Goal: Participate in discussion

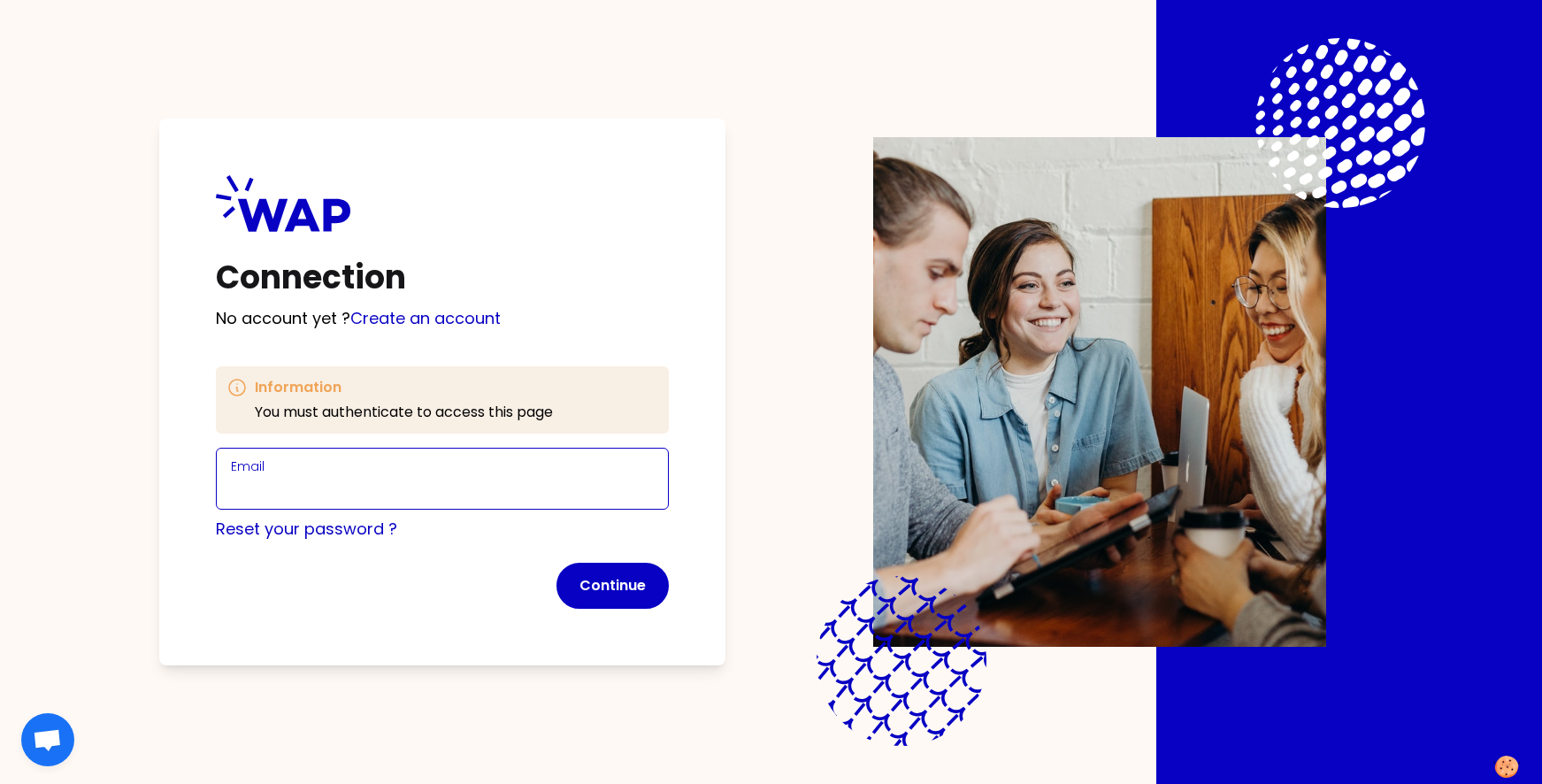
click at [307, 482] on input "Email" at bounding box center [442, 489] width 423 height 25
type input "[PERSON_NAME][EMAIL_ADDRESS][PERSON_NAME][DOMAIN_NAME]"
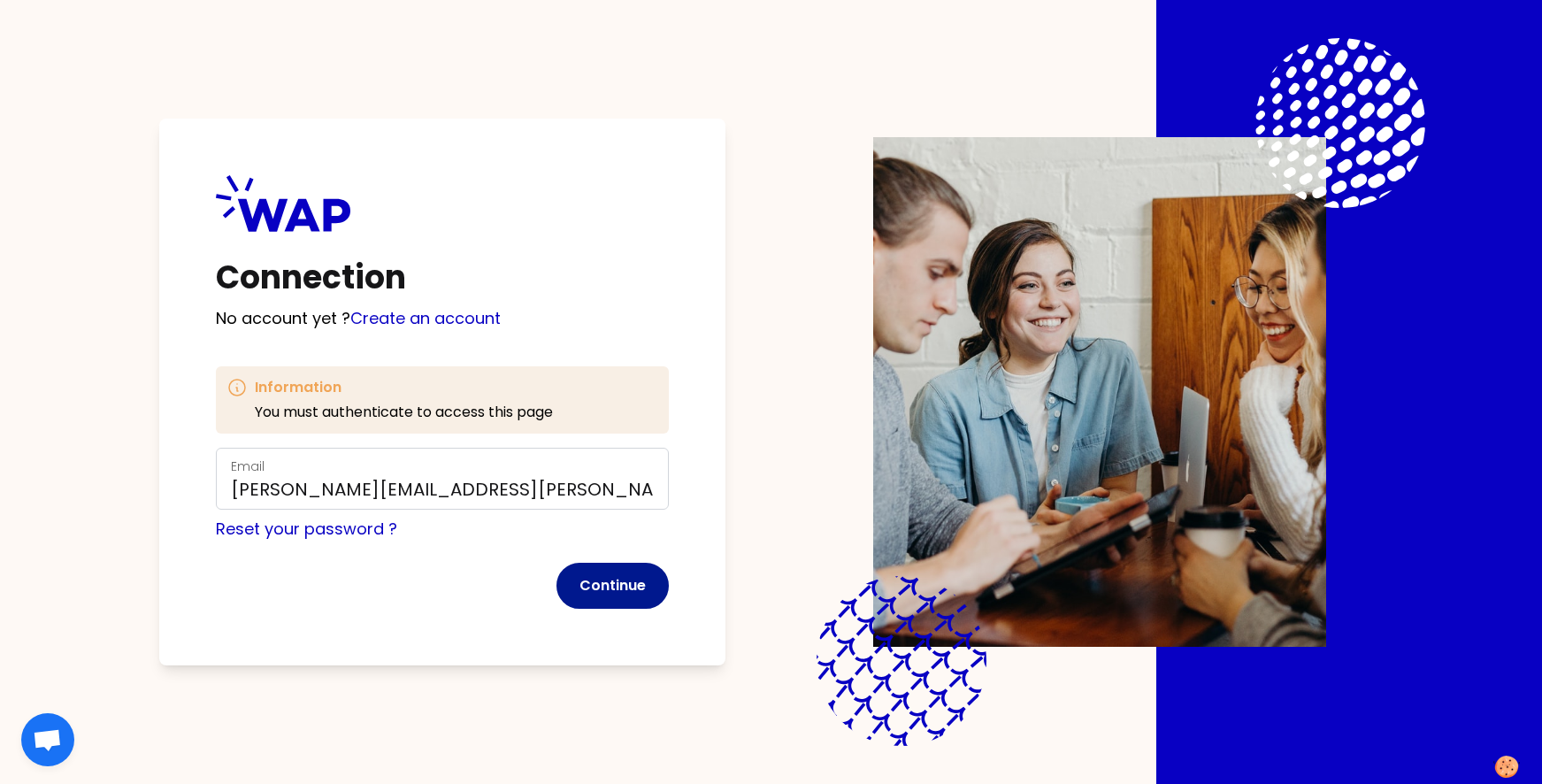
click at [587, 589] on button "Continue" at bounding box center [613, 586] width 113 height 46
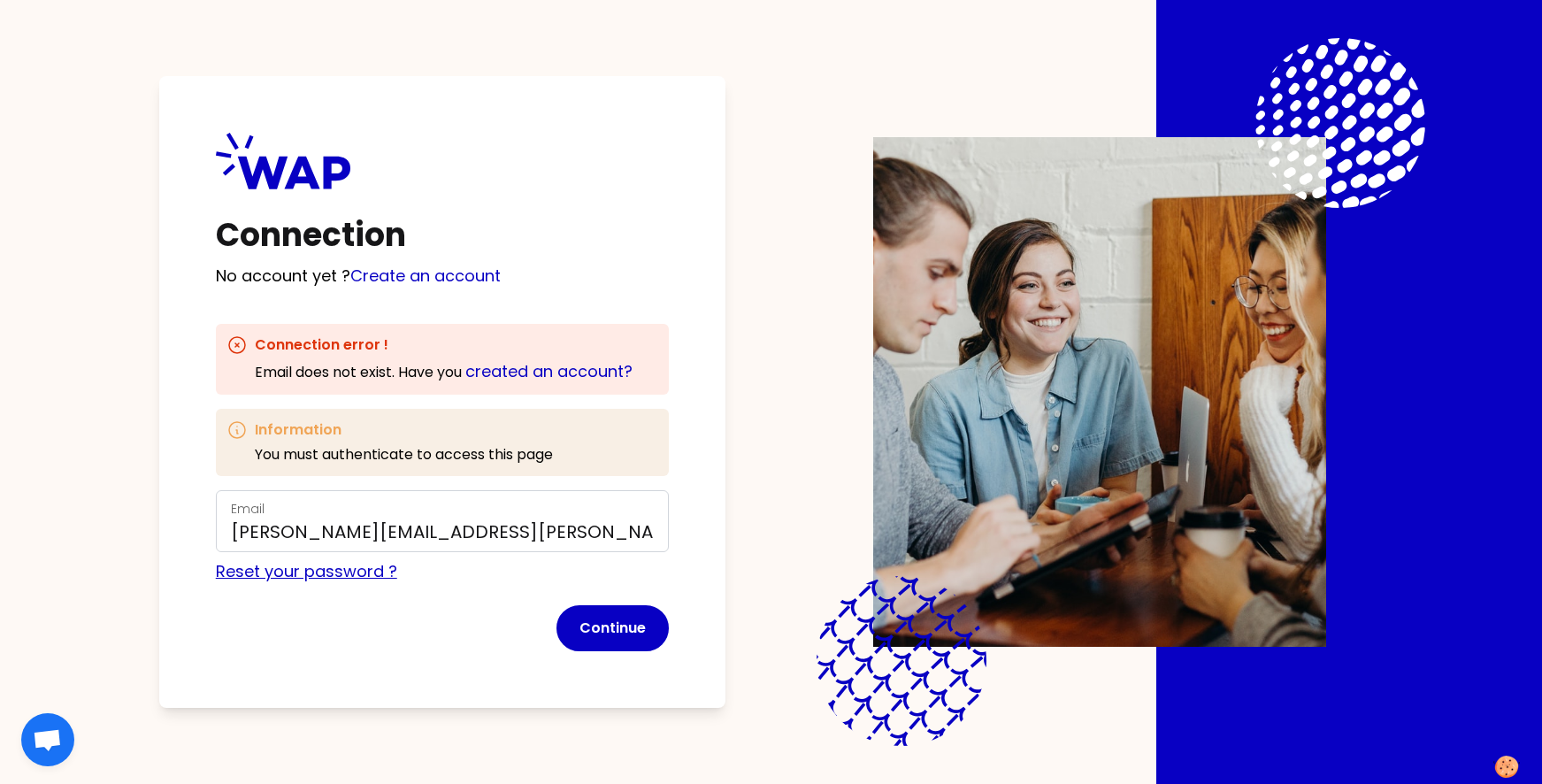
click at [367, 576] on link "Reset your password ?" at bounding box center [306, 570] width 181 height 22
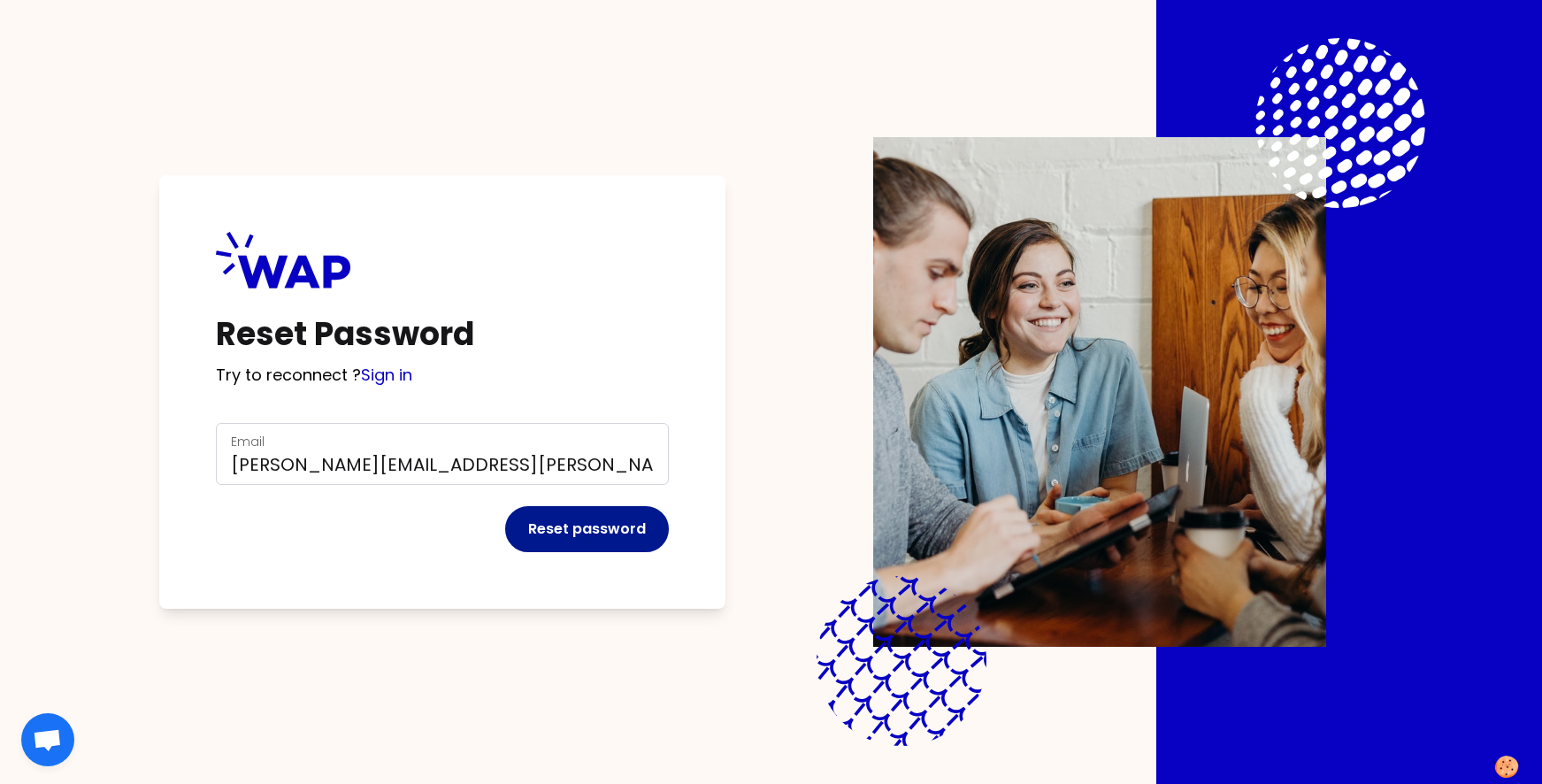
click at [591, 531] on button "Reset password" at bounding box center [587, 528] width 164 height 46
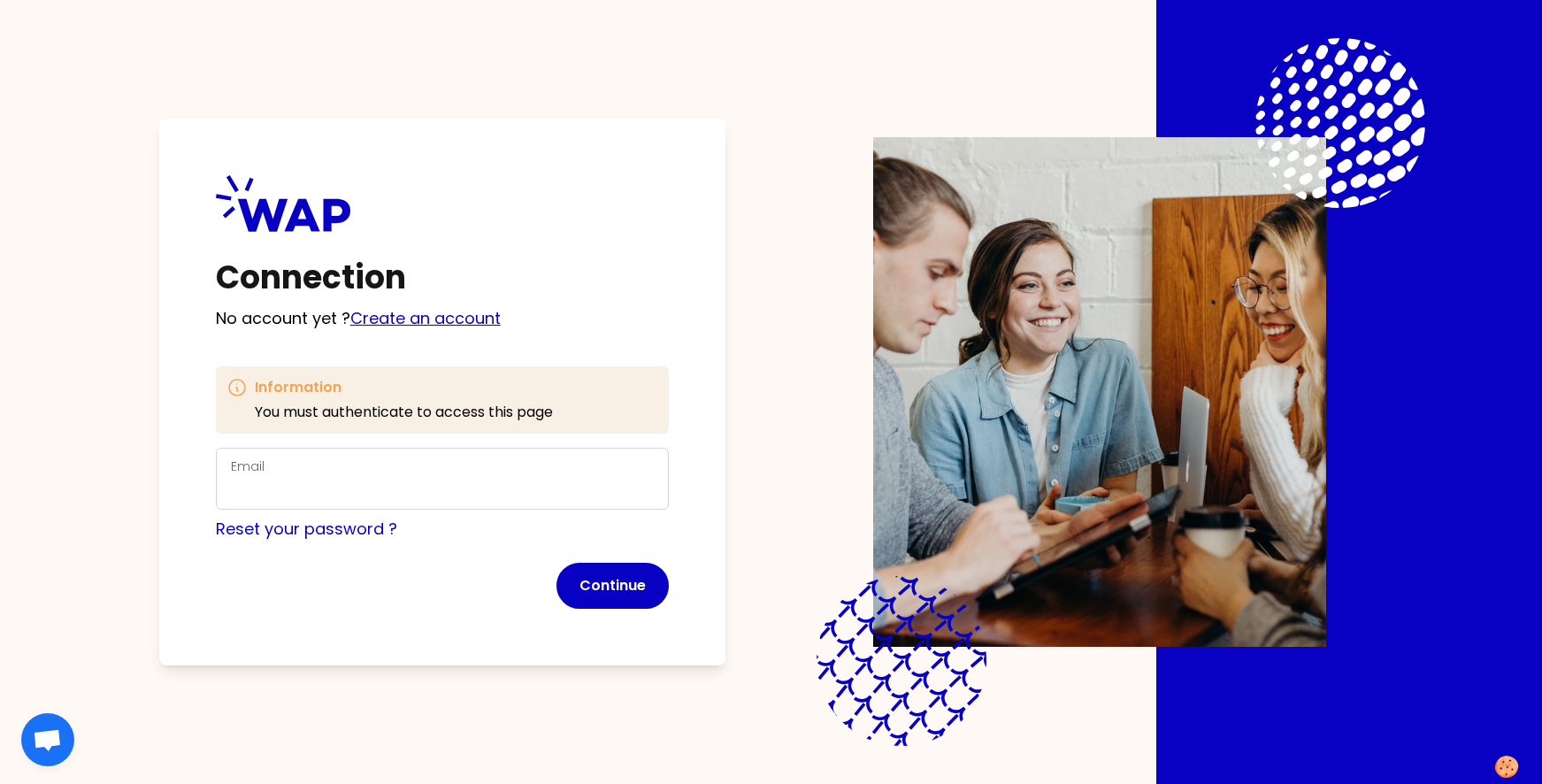
click at [420, 318] on link "Create an account" at bounding box center [426, 318] width 151 height 22
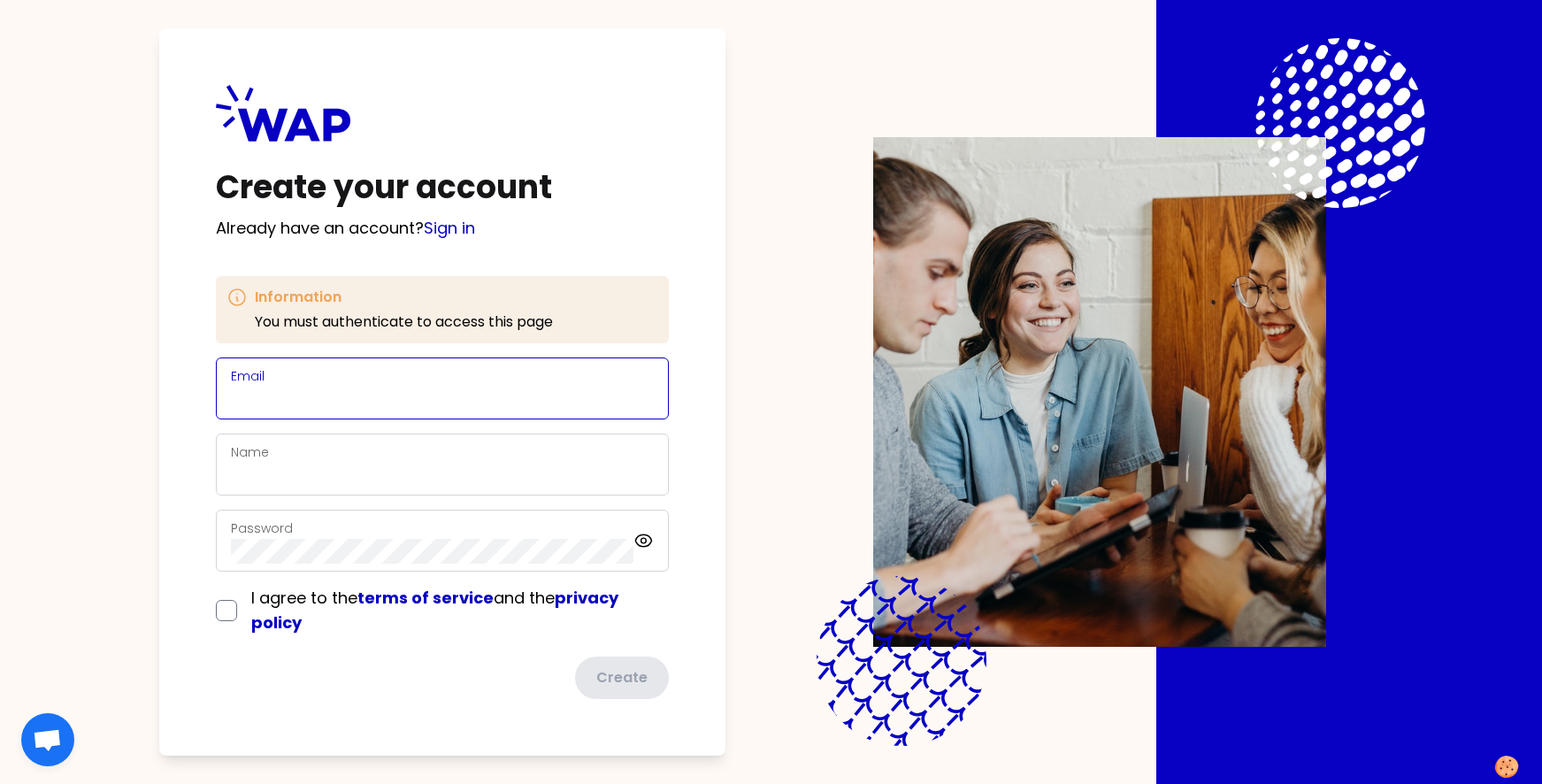
click at [313, 392] on input "Email" at bounding box center [442, 399] width 423 height 25
type input "[PERSON_NAME][EMAIL_ADDRESS][PERSON_NAME][DOMAIN_NAME]"
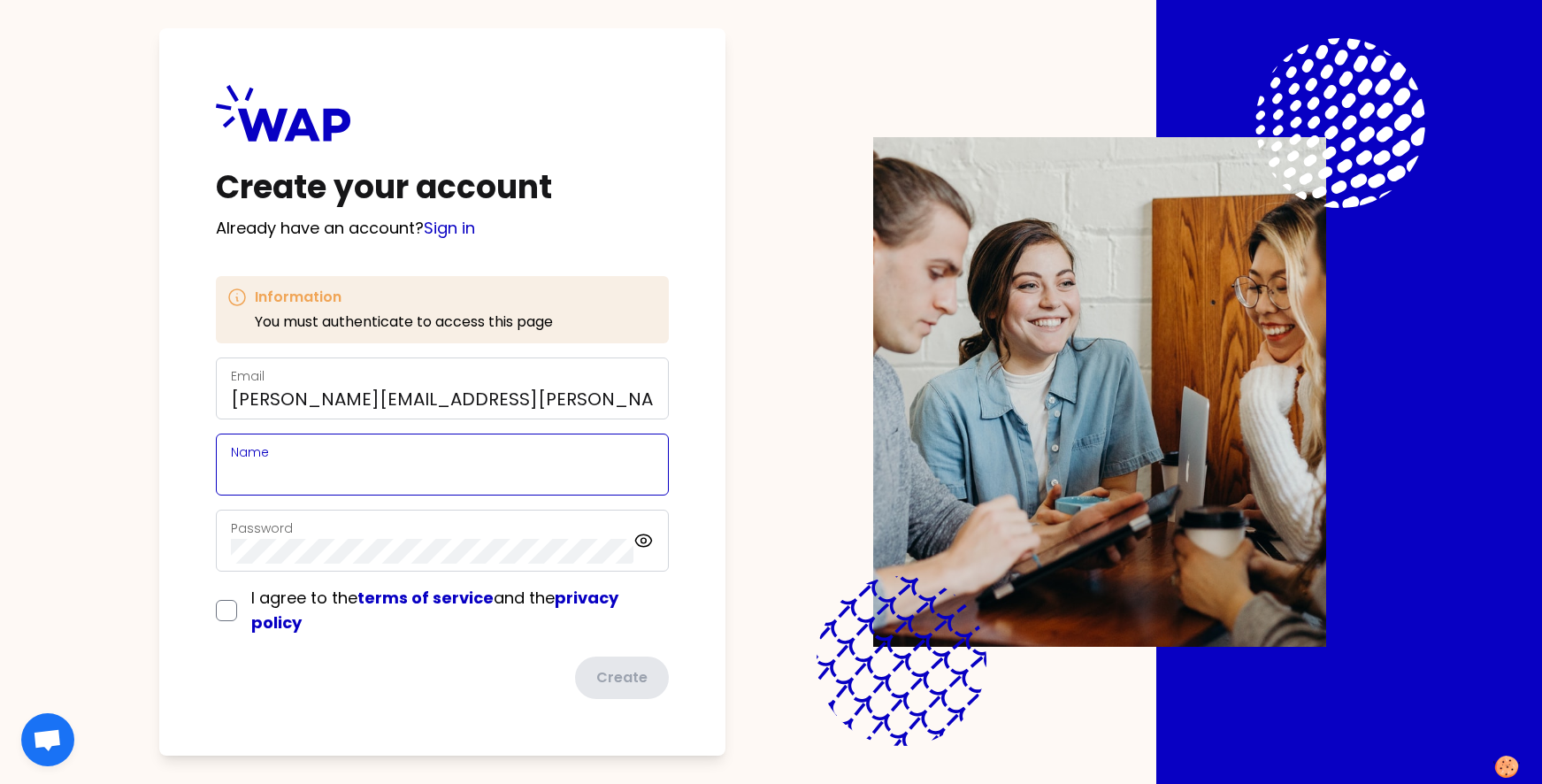
type input "[PERSON_NAME]"
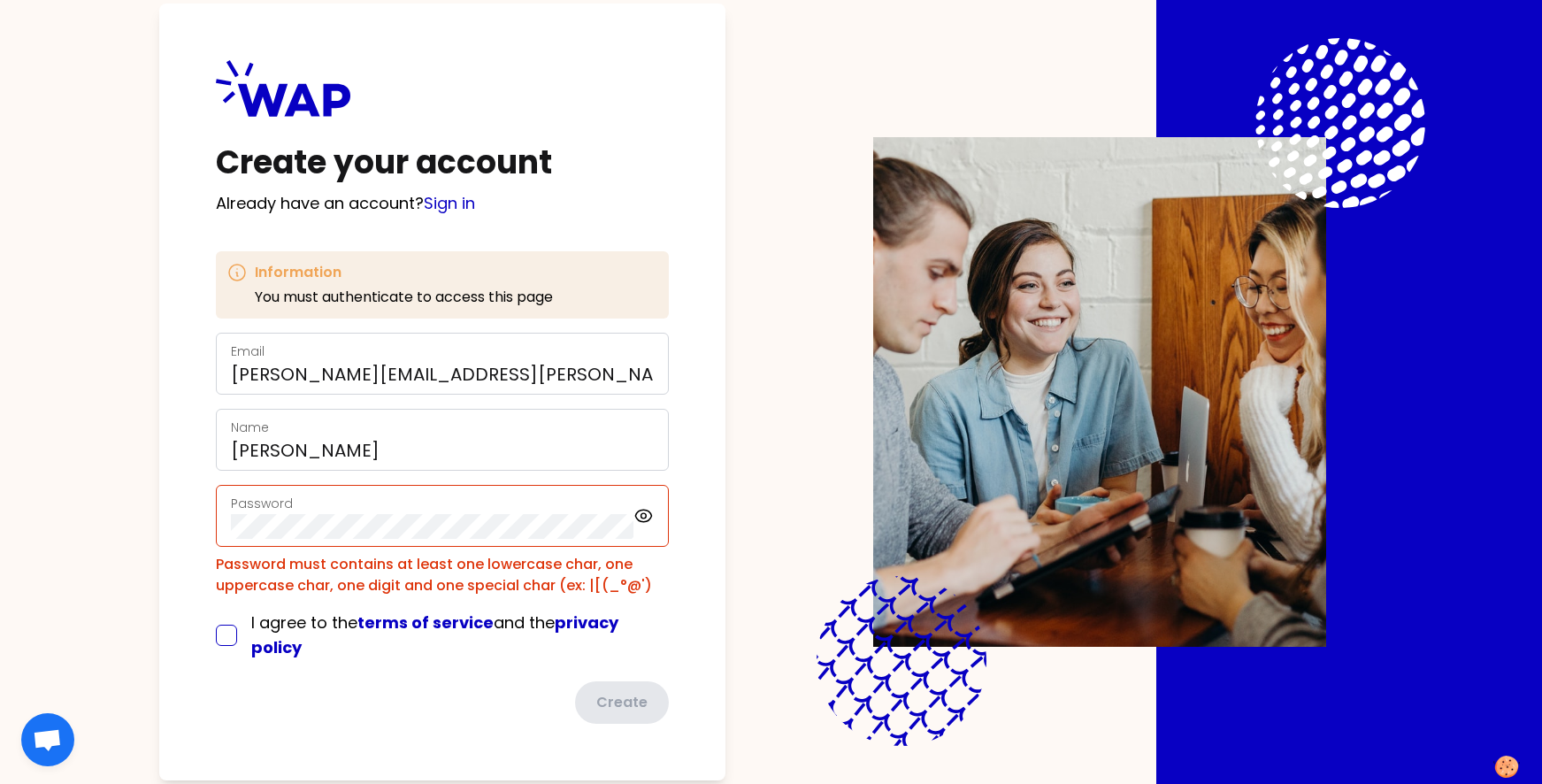
click at [218, 633] on input "checkbox" at bounding box center [226, 635] width 21 height 21
checkbox input "true"
click at [196, 505] on div "Create your account Already have an account? Sign in Information You must authe…" at bounding box center [442, 392] width 566 height 776
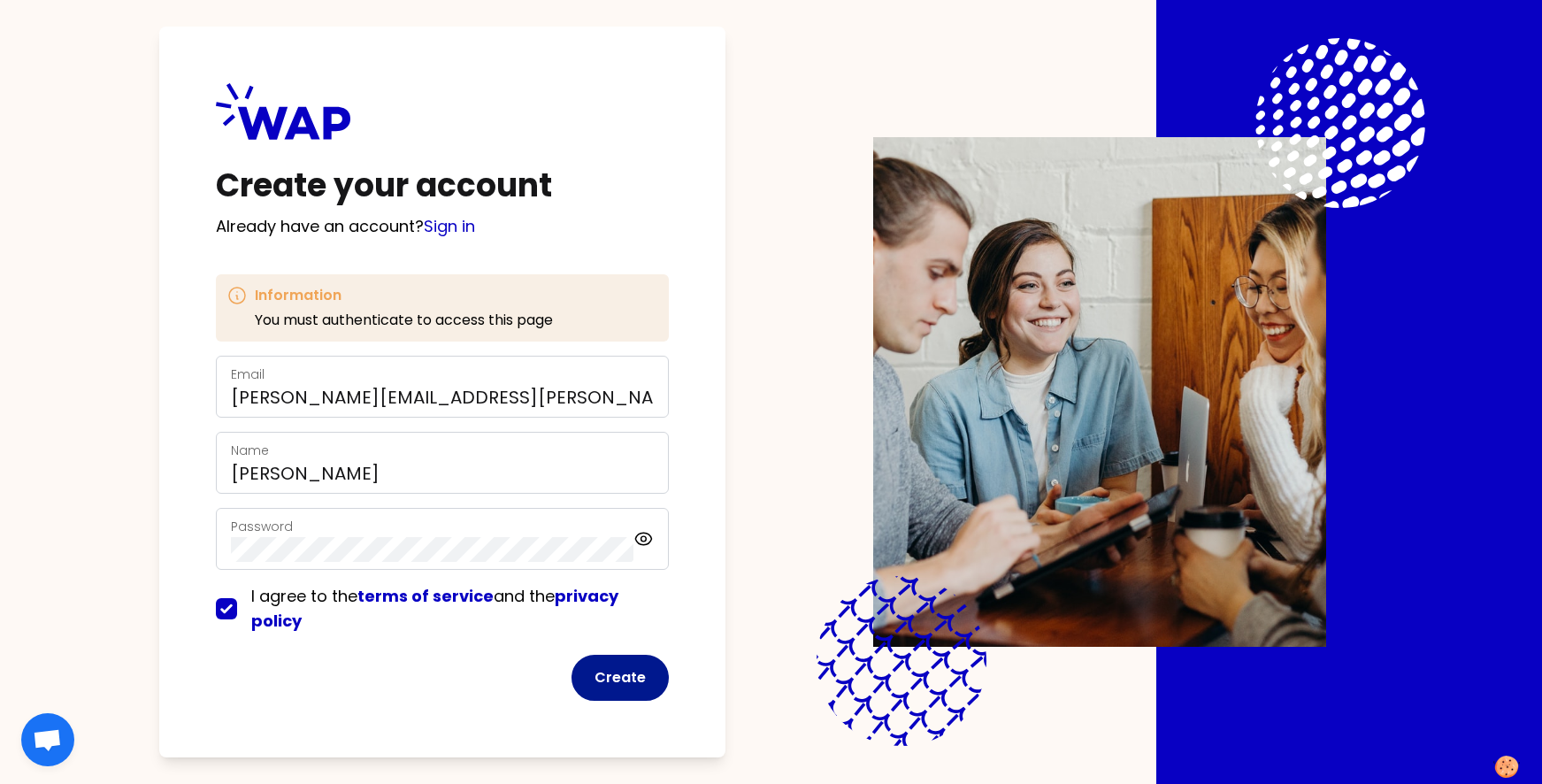
click at [628, 685] on button "Create" at bounding box center [620, 677] width 97 height 46
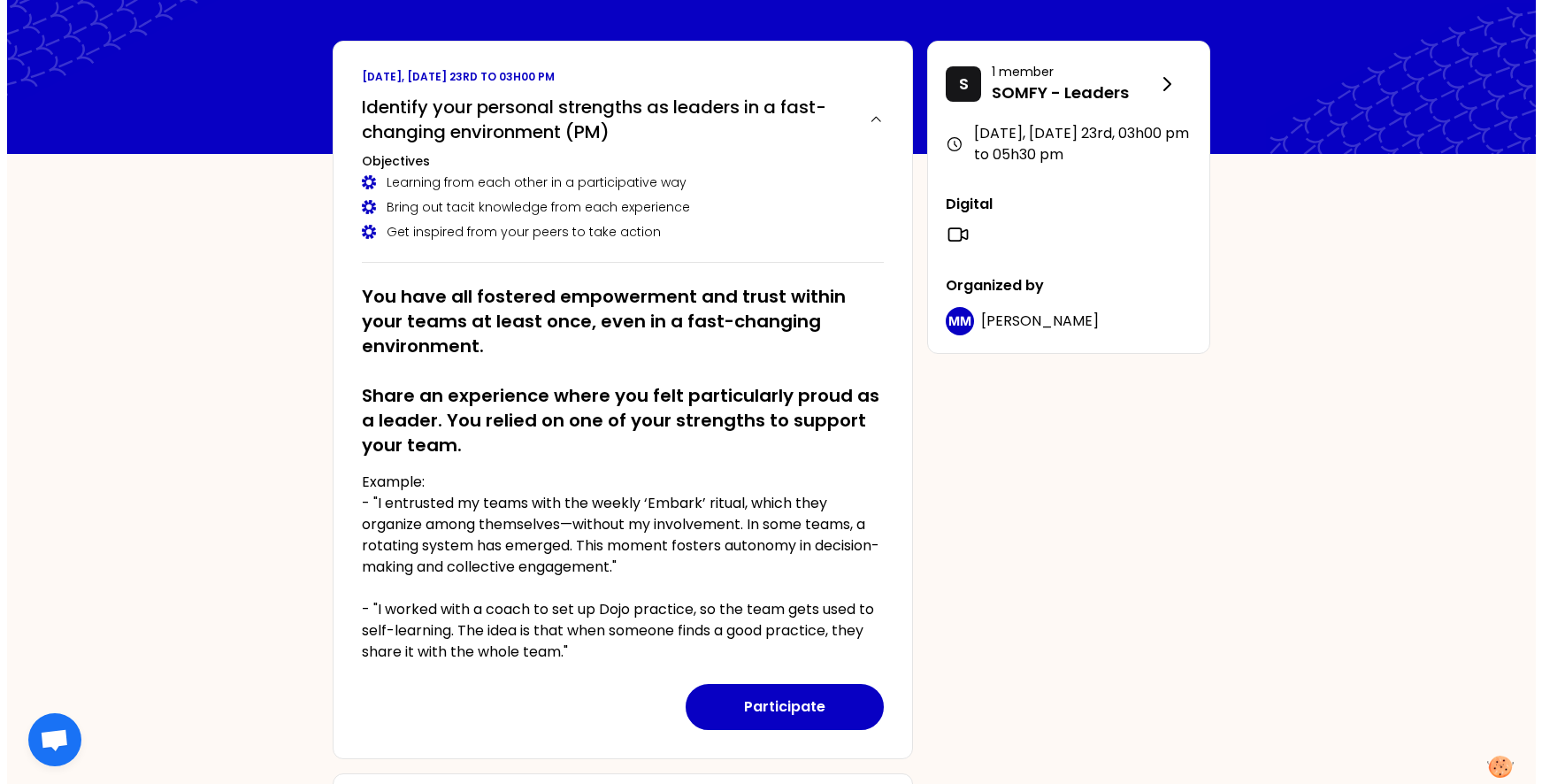
scroll to position [128, 0]
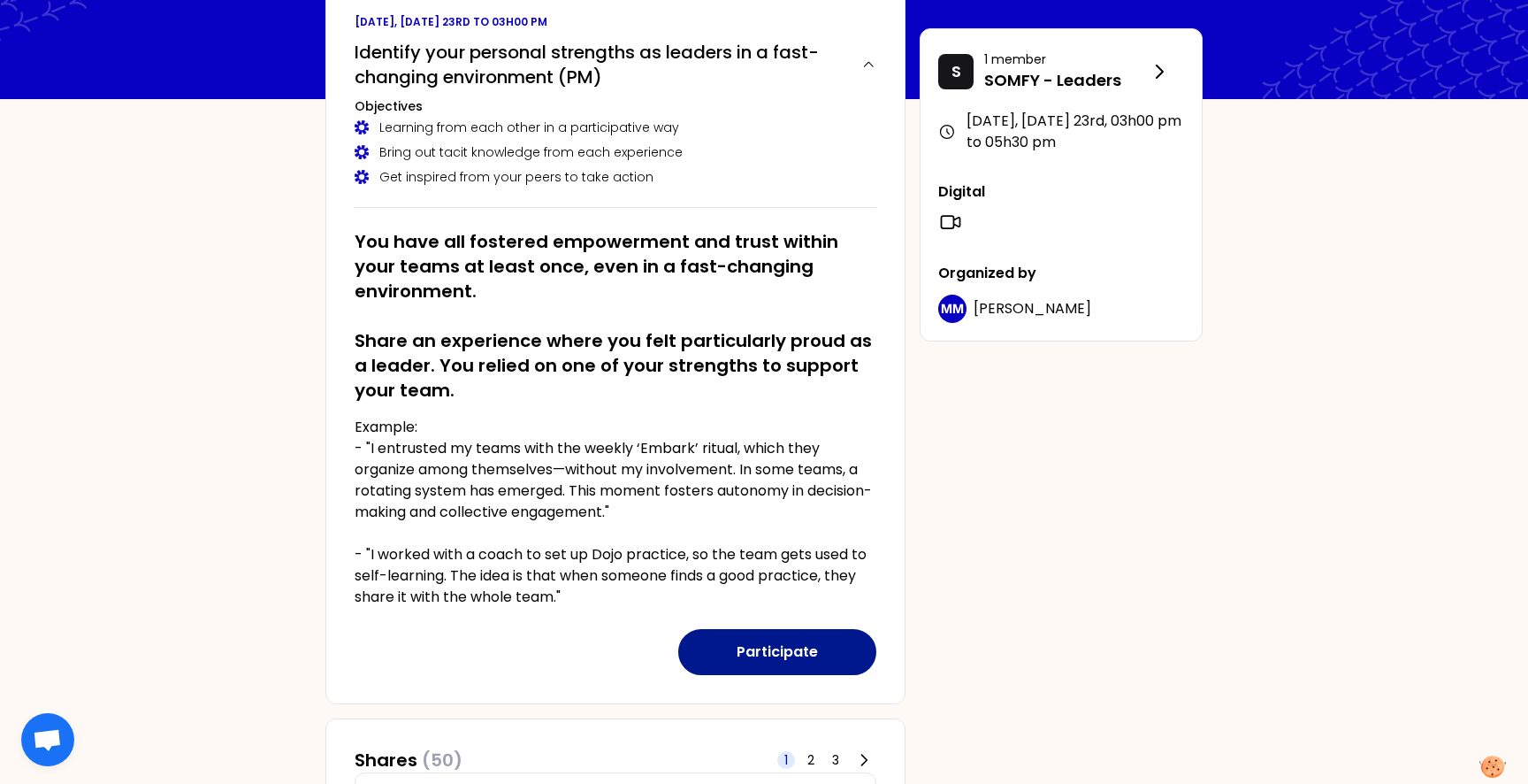
click at [742, 663] on button "Participate" at bounding box center [777, 651] width 198 height 46
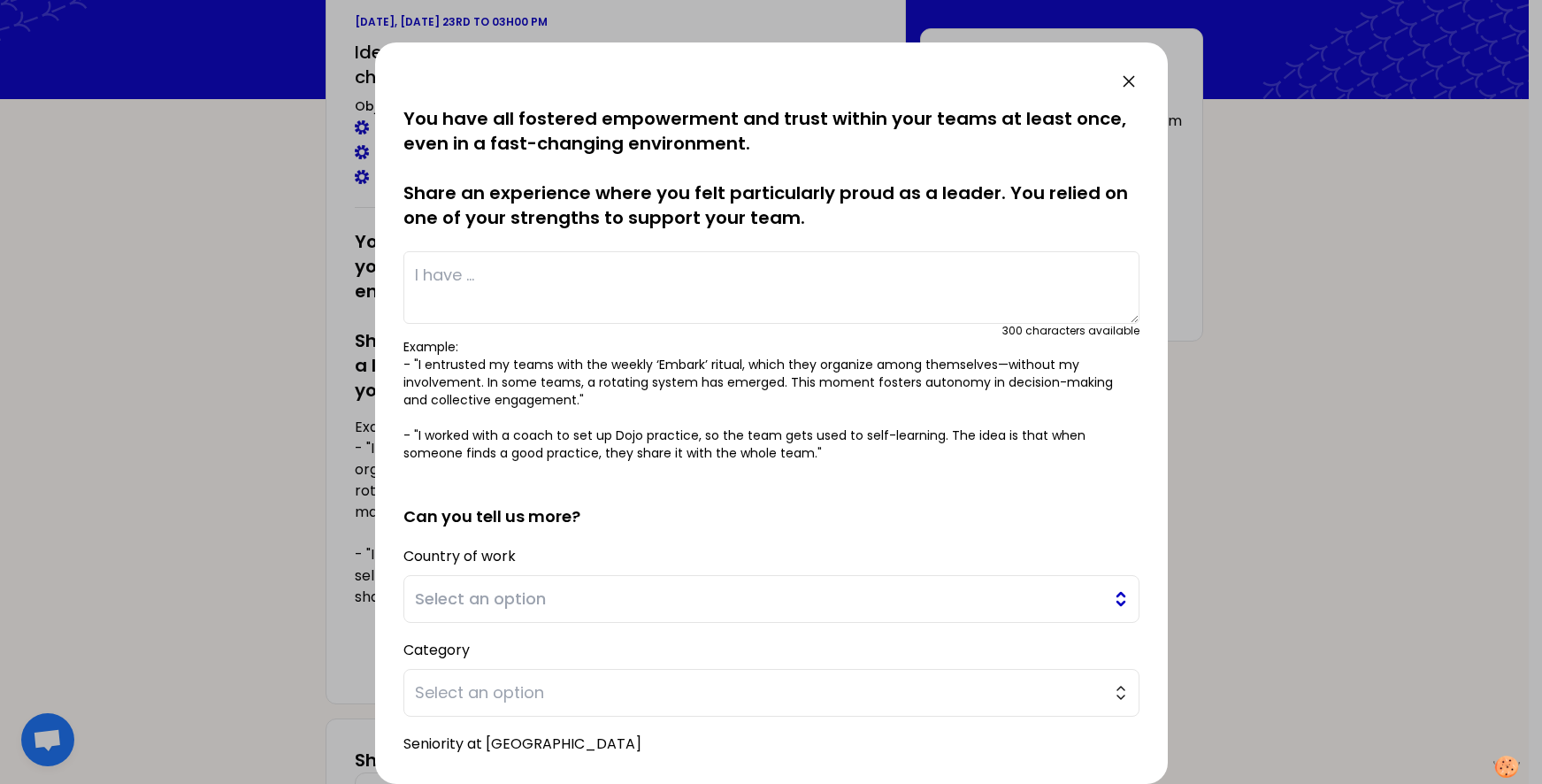
click at [624, 609] on span "Select an option" at bounding box center [759, 599] width 688 height 25
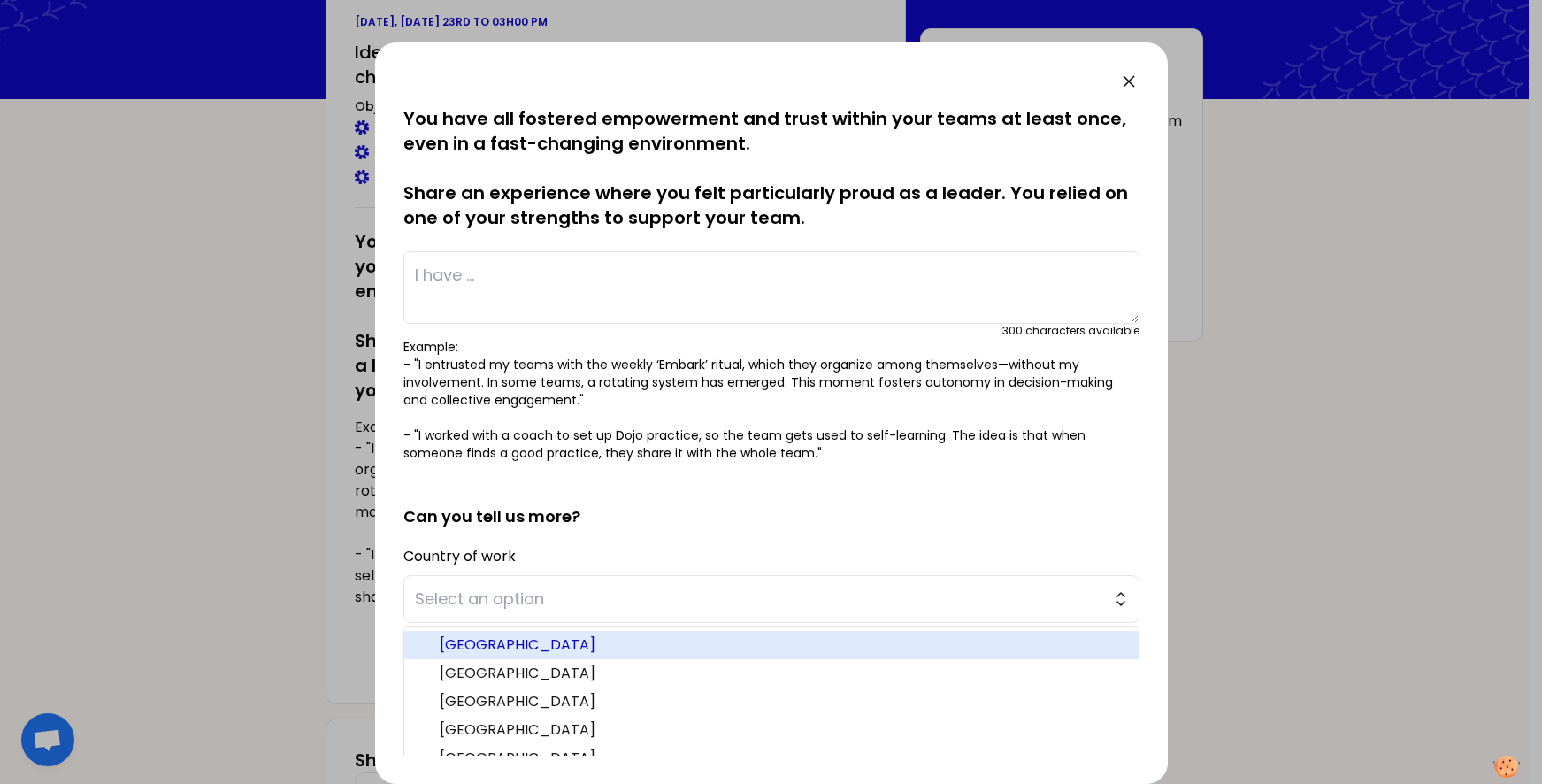
scroll to position [125, 0]
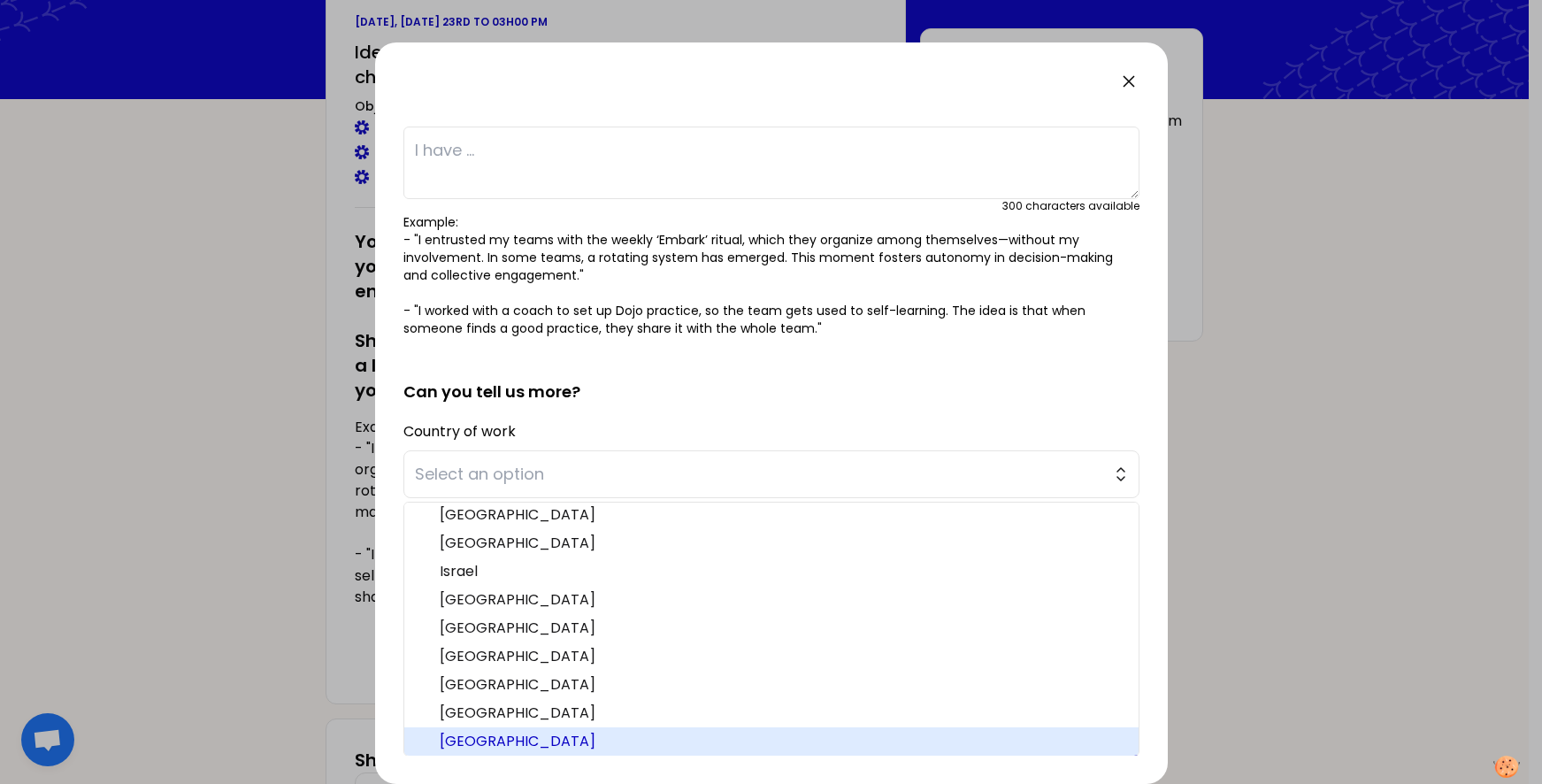
click at [518, 735] on span "Netherlands" at bounding box center [782, 741] width 685 height 21
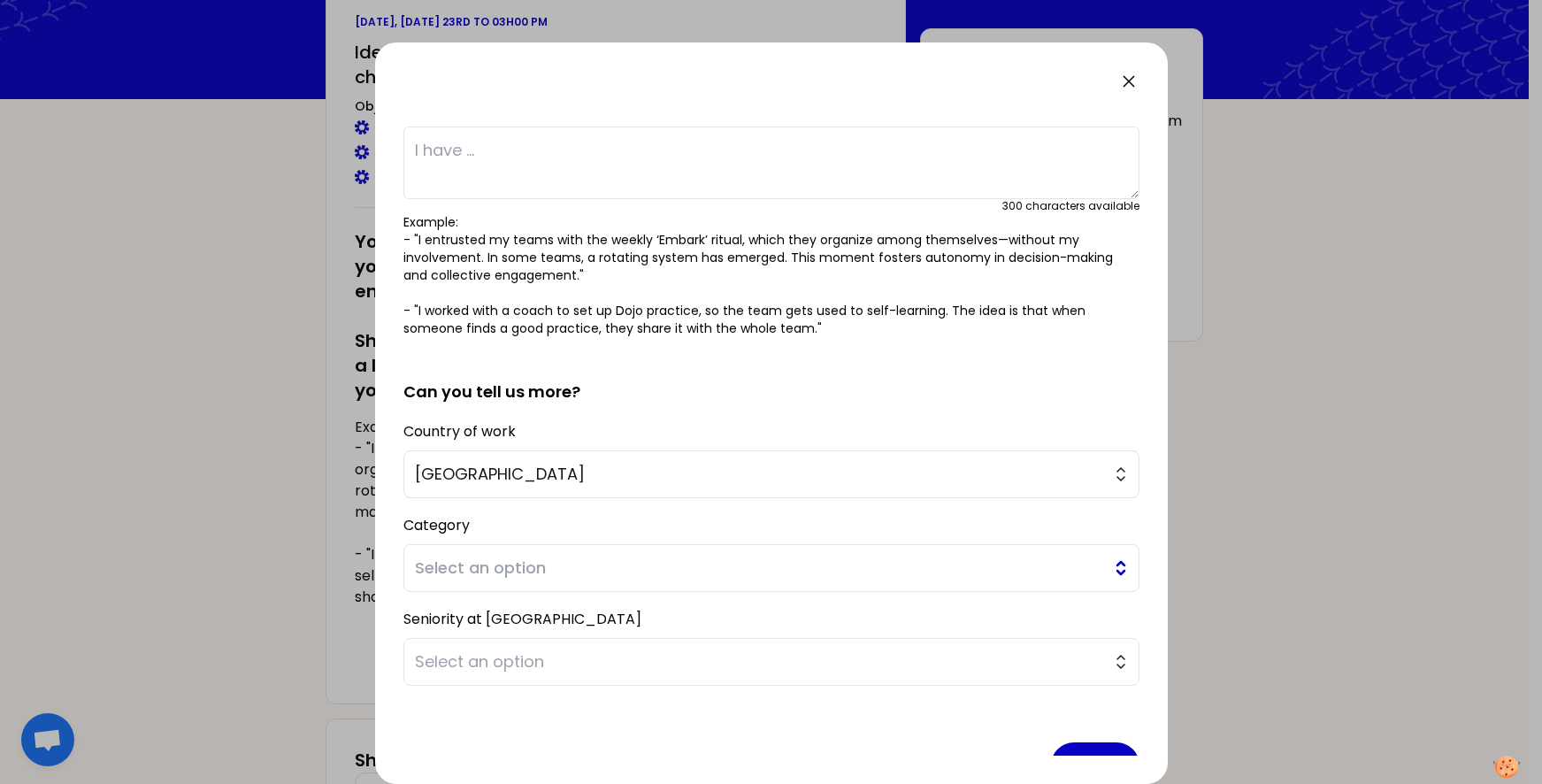
click at [526, 555] on span "Select an option" at bounding box center [759, 567] width 688 height 25
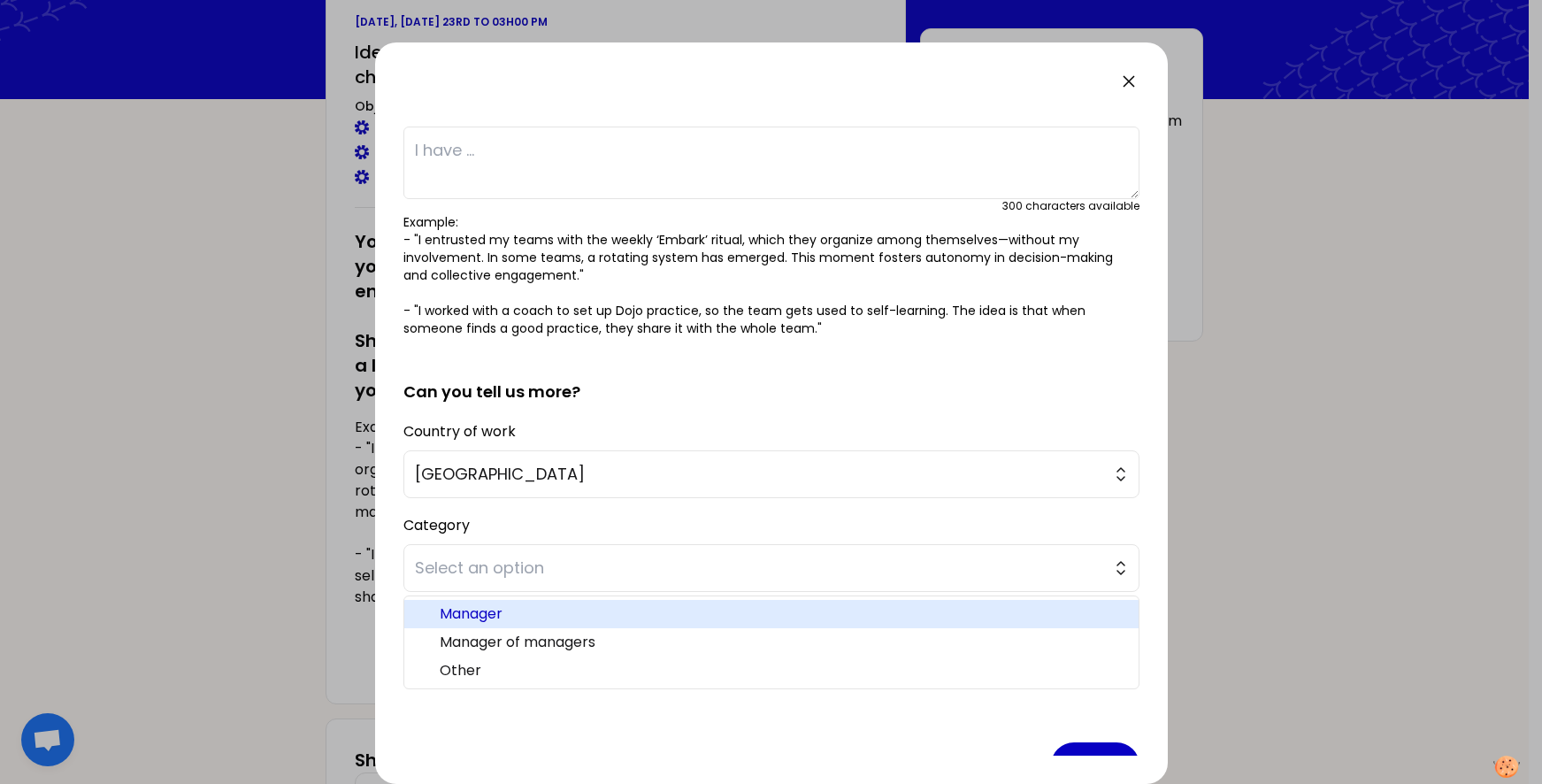
click at [501, 607] on span "Manager" at bounding box center [782, 613] width 685 height 21
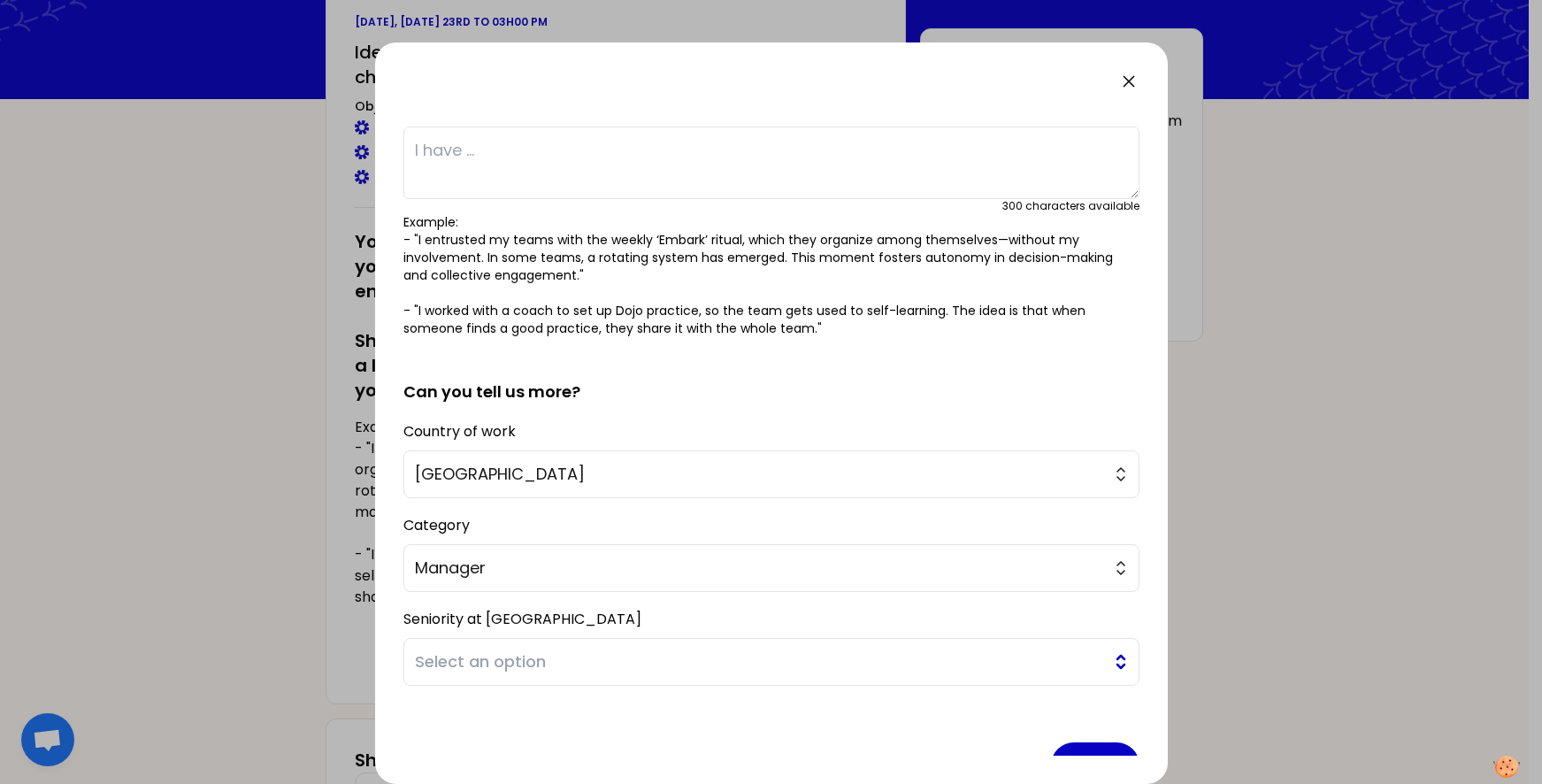
click at [480, 650] on span "Select an option" at bounding box center [759, 662] width 688 height 25
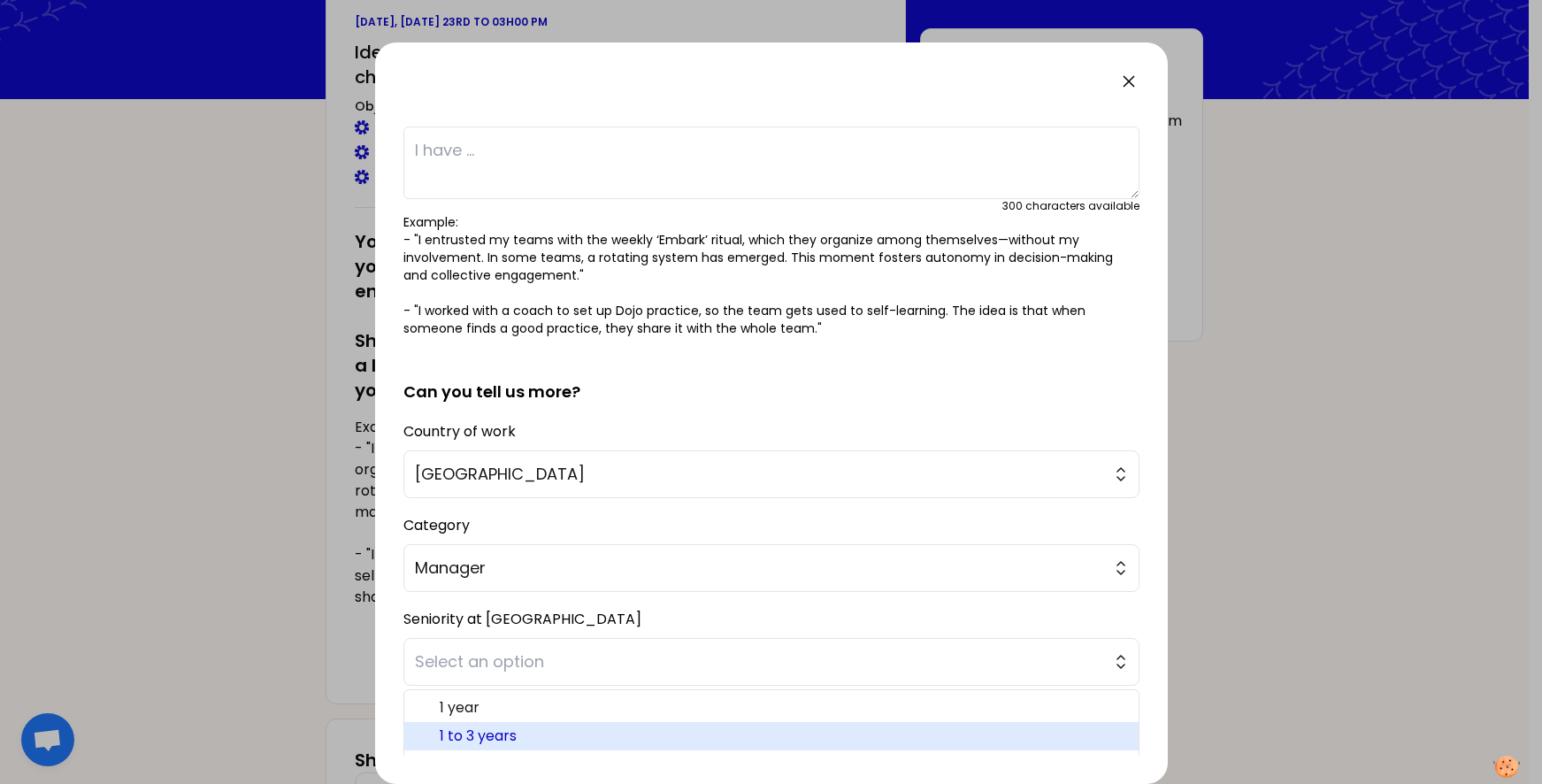
scroll to position [172, 0]
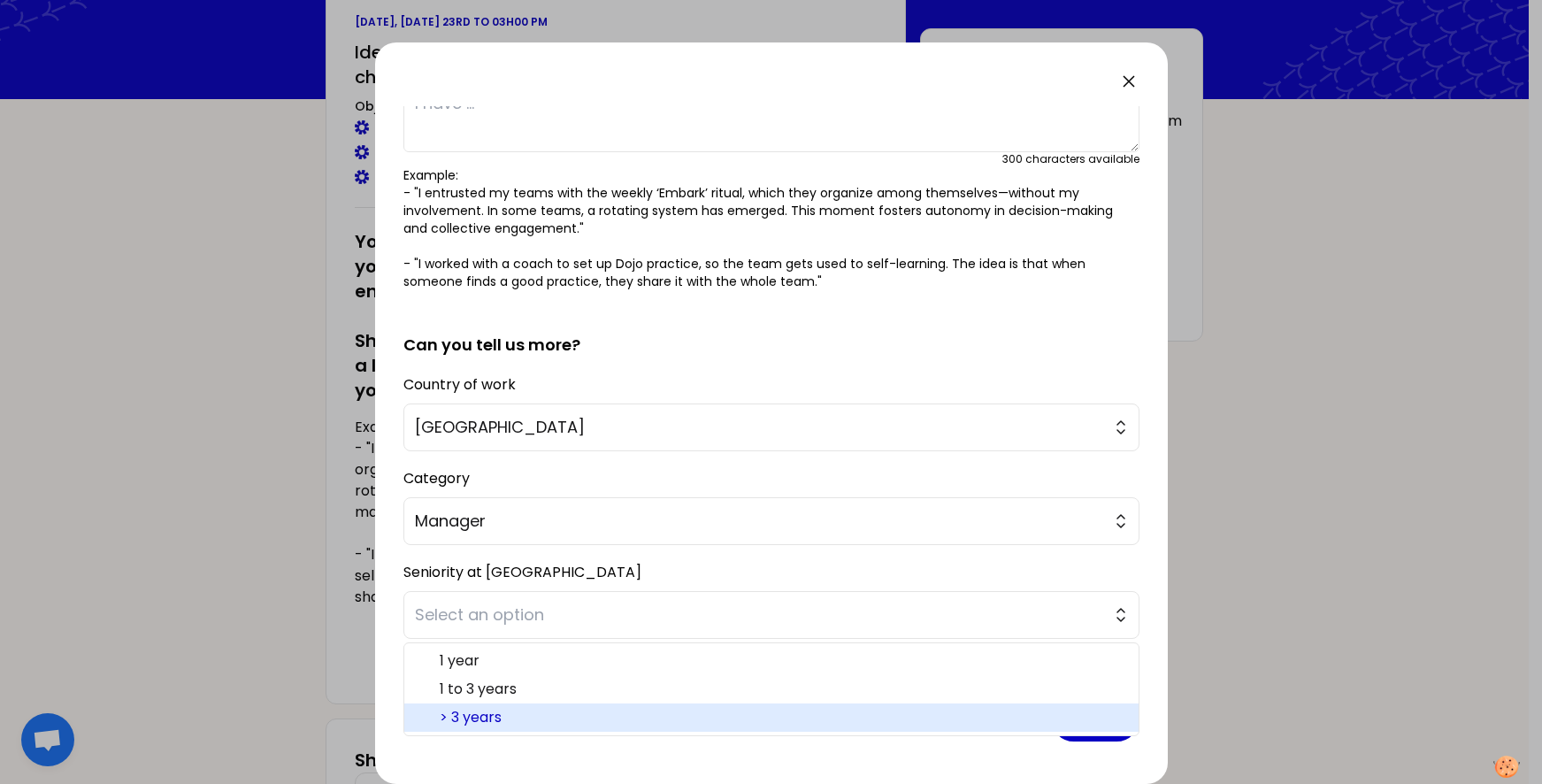
click at [475, 716] on span "> 3 years" at bounding box center [782, 717] width 685 height 21
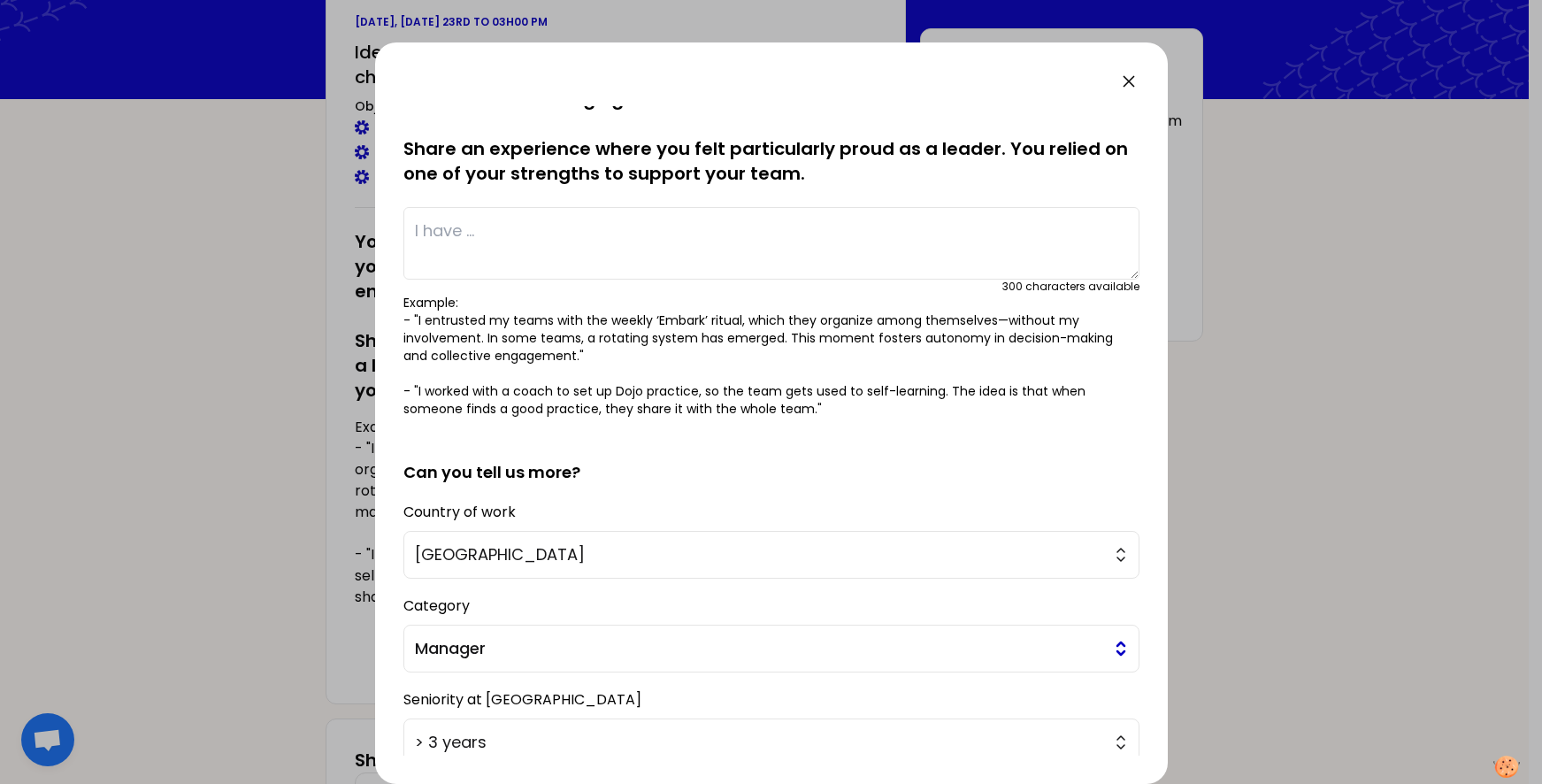
scroll to position [0, 0]
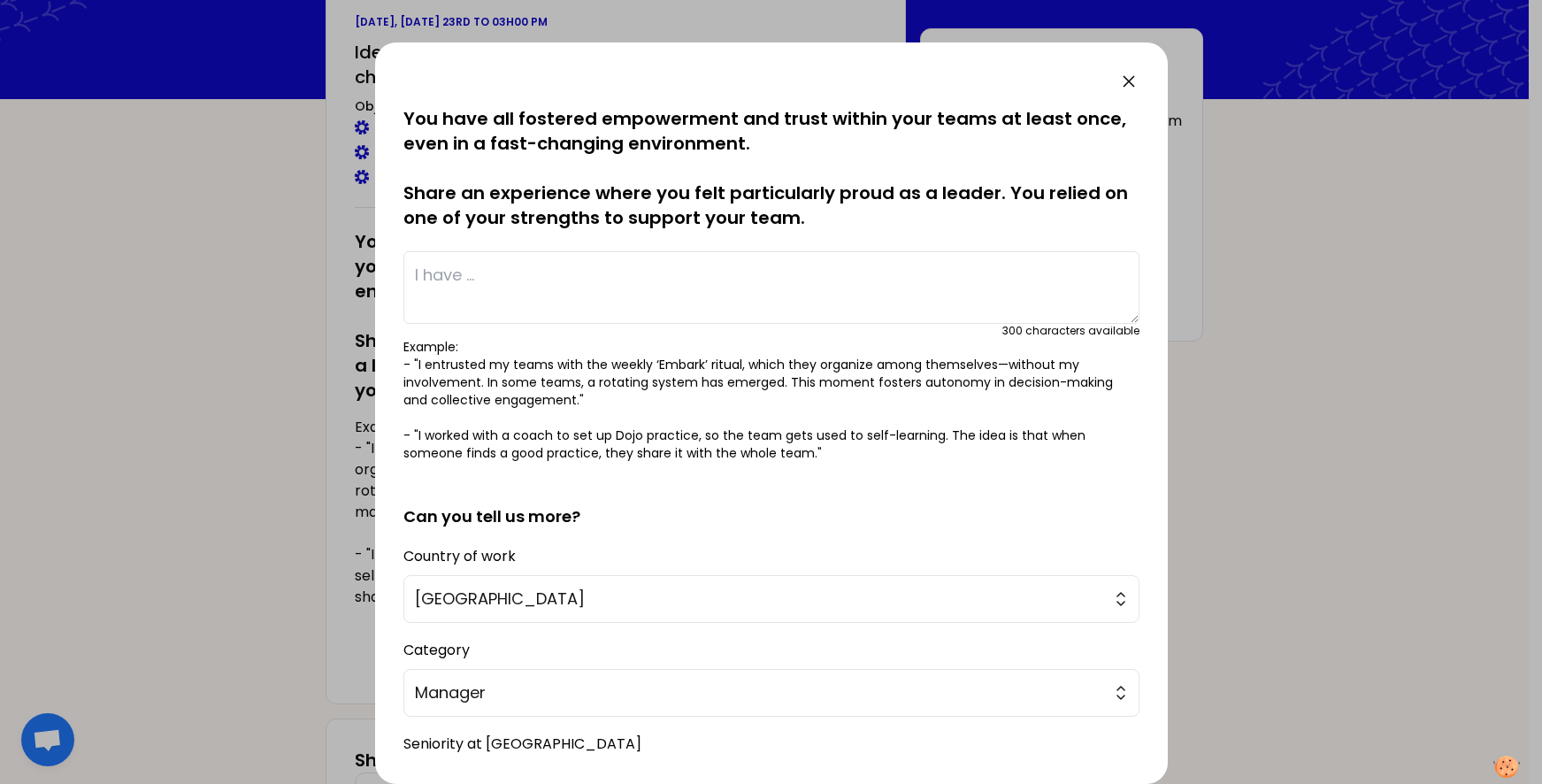
click at [594, 330] on div "300 characters available" at bounding box center [771, 330] width 736 height 14
click at [553, 299] on textarea at bounding box center [771, 287] width 736 height 72
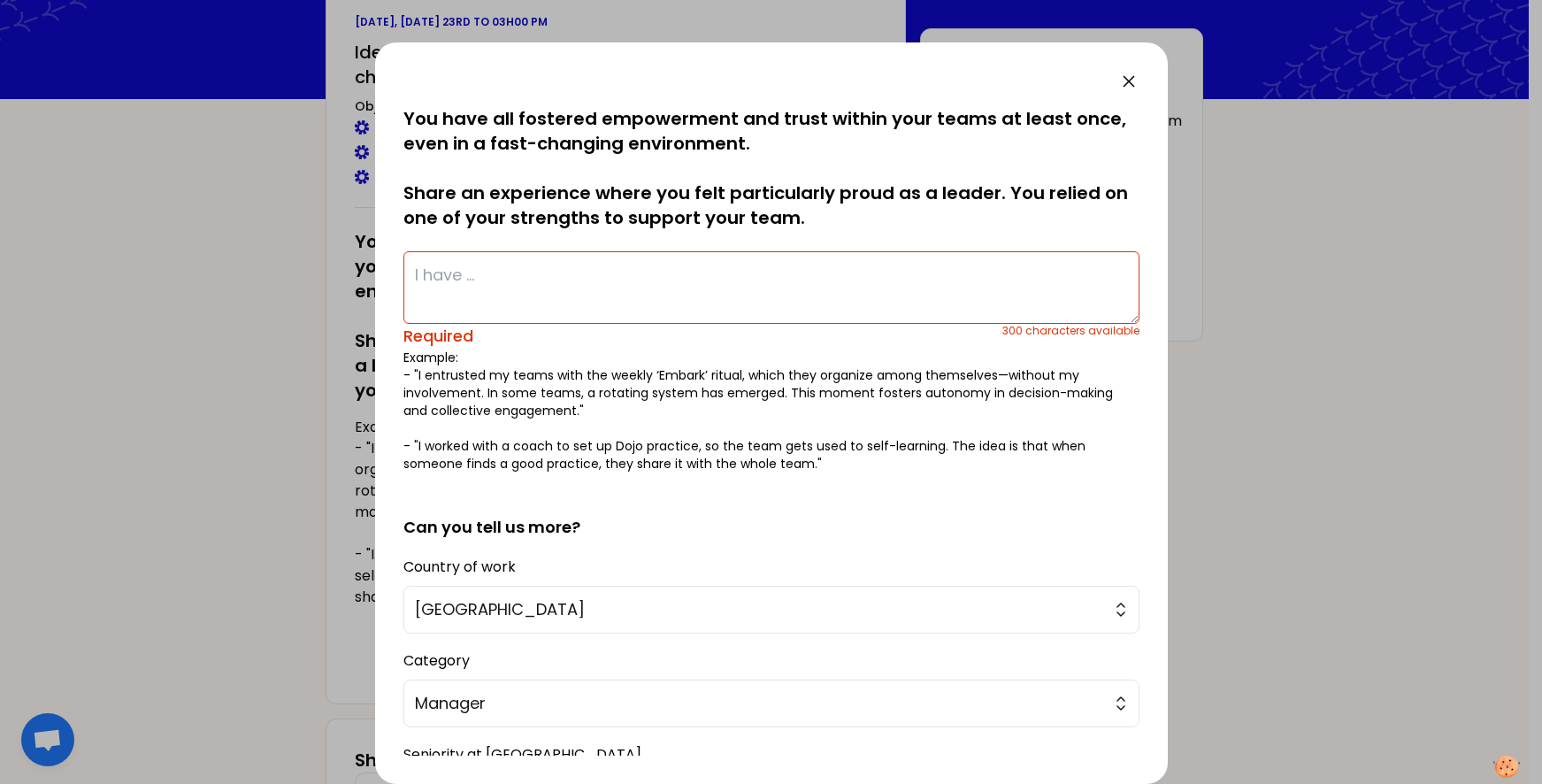
click at [465, 280] on textarea at bounding box center [771, 287] width 736 height 72
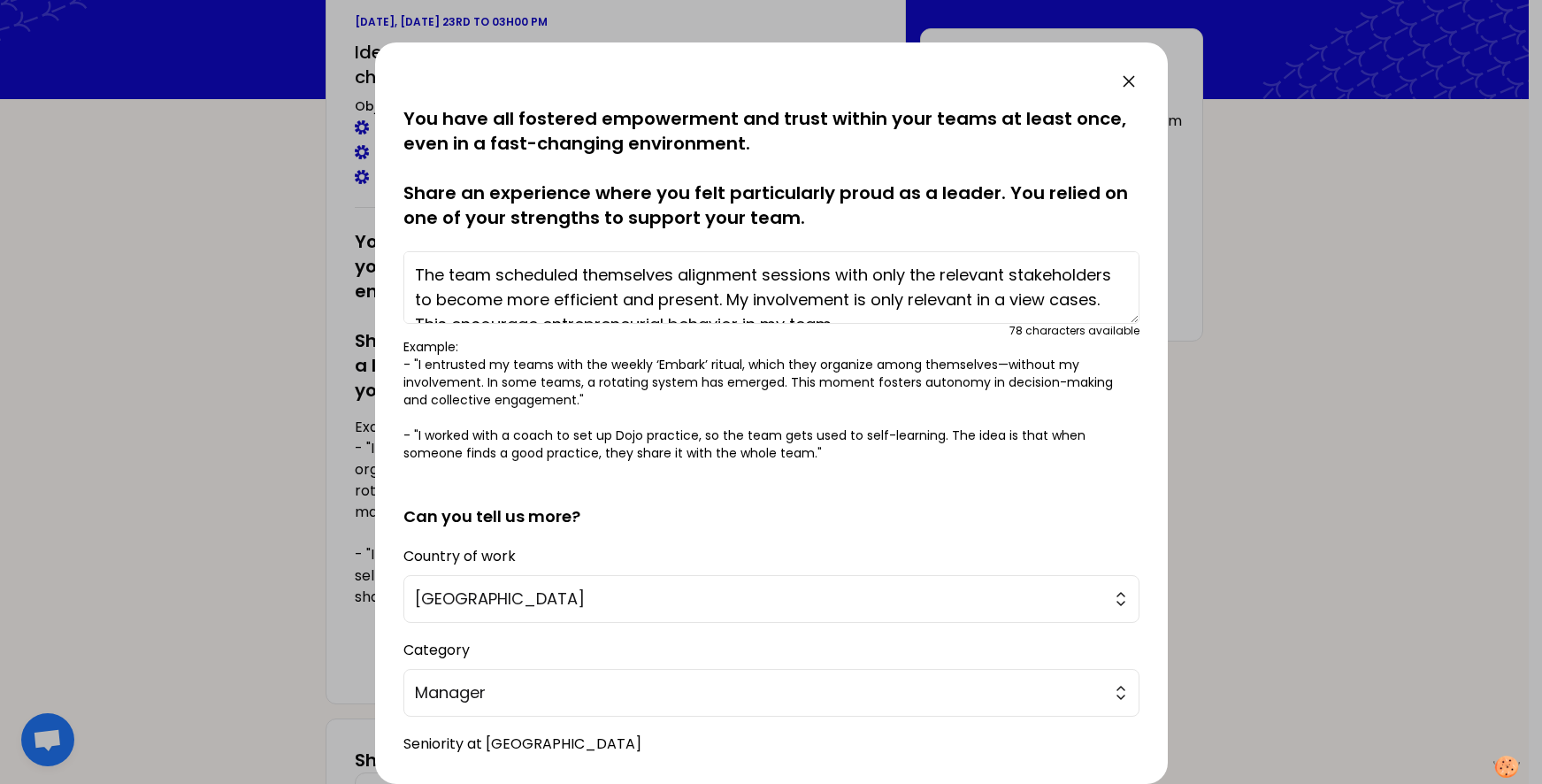
drag, startPoint x: 963, startPoint y: 320, endPoint x: 374, endPoint y: 253, distance: 592.8
click at [375, 253] on div "saved You have all fostered empowerment and trust within your teams at least on…" at bounding box center [771, 413] width 793 height 741
type textarea "The team scheduled themselves alignment sessions with only the relevant stakeho…"
click at [675, 717] on form "saved You have all fostered empowerment and trust within your teams at least on…" at bounding box center [771, 516] width 736 height 820
click at [761, 293] on textarea "The team scheduled themselves alignment sessions with only the relevant stakeho…" at bounding box center [771, 287] width 736 height 72
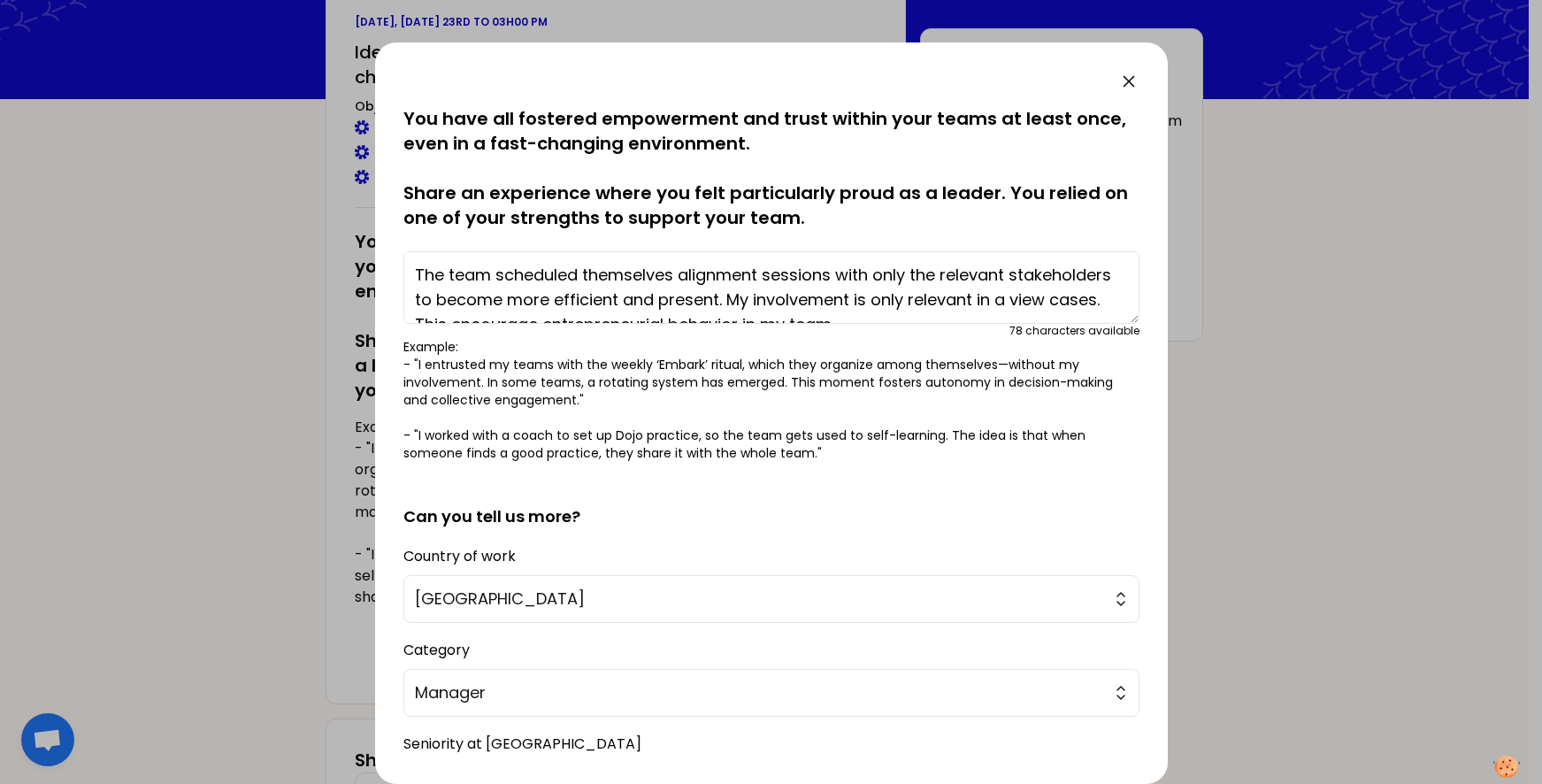
scroll to position [25, 0]
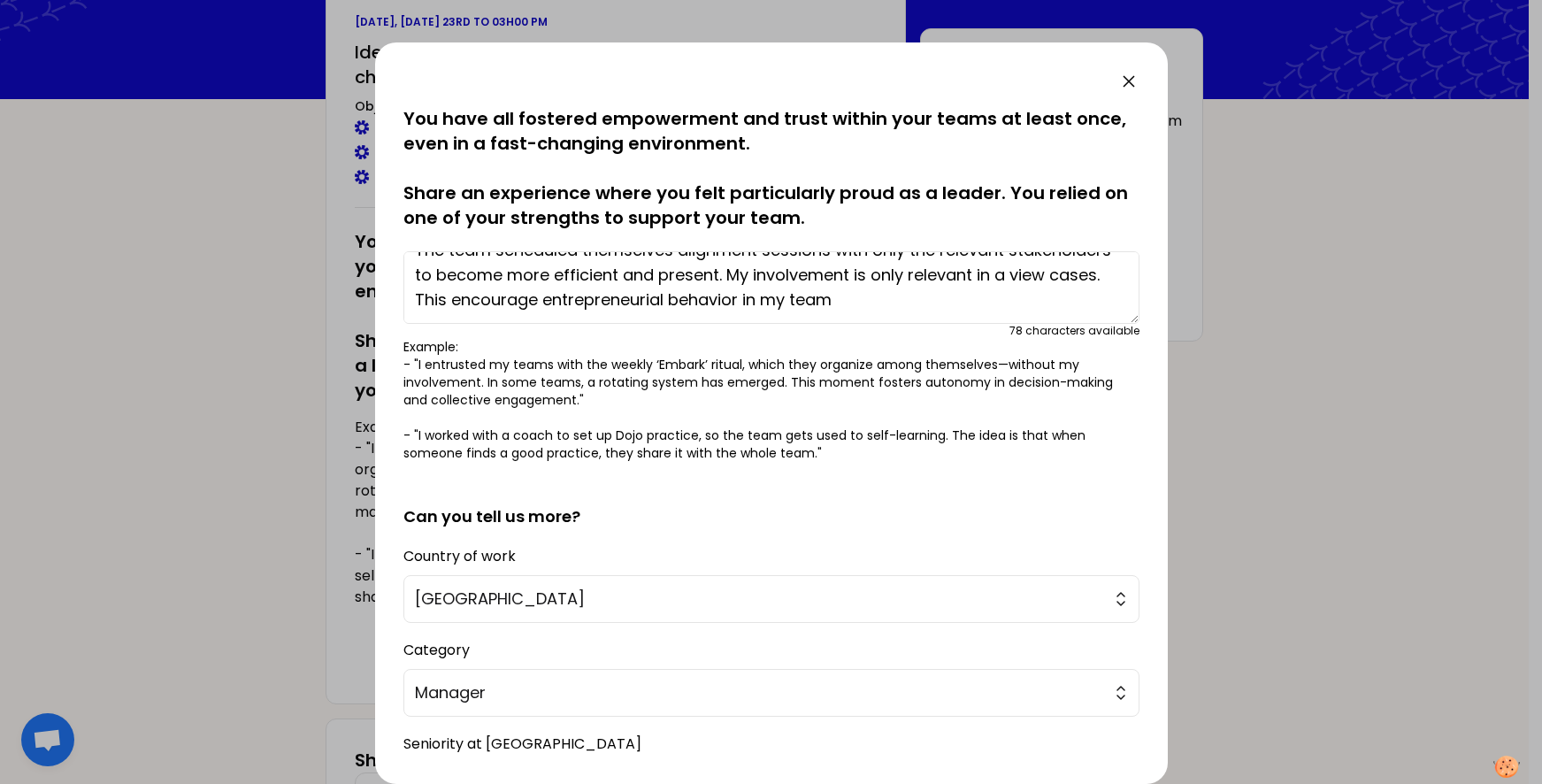
drag, startPoint x: 414, startPoint y: 273, endPoint x: 1088, endPoint y: 355, distance: 679.0
click at [1088, 355] on div "saved You have all fostered empowerment and trust within your teams at least on…" at bounding box center [771, 283] width 736 height 356
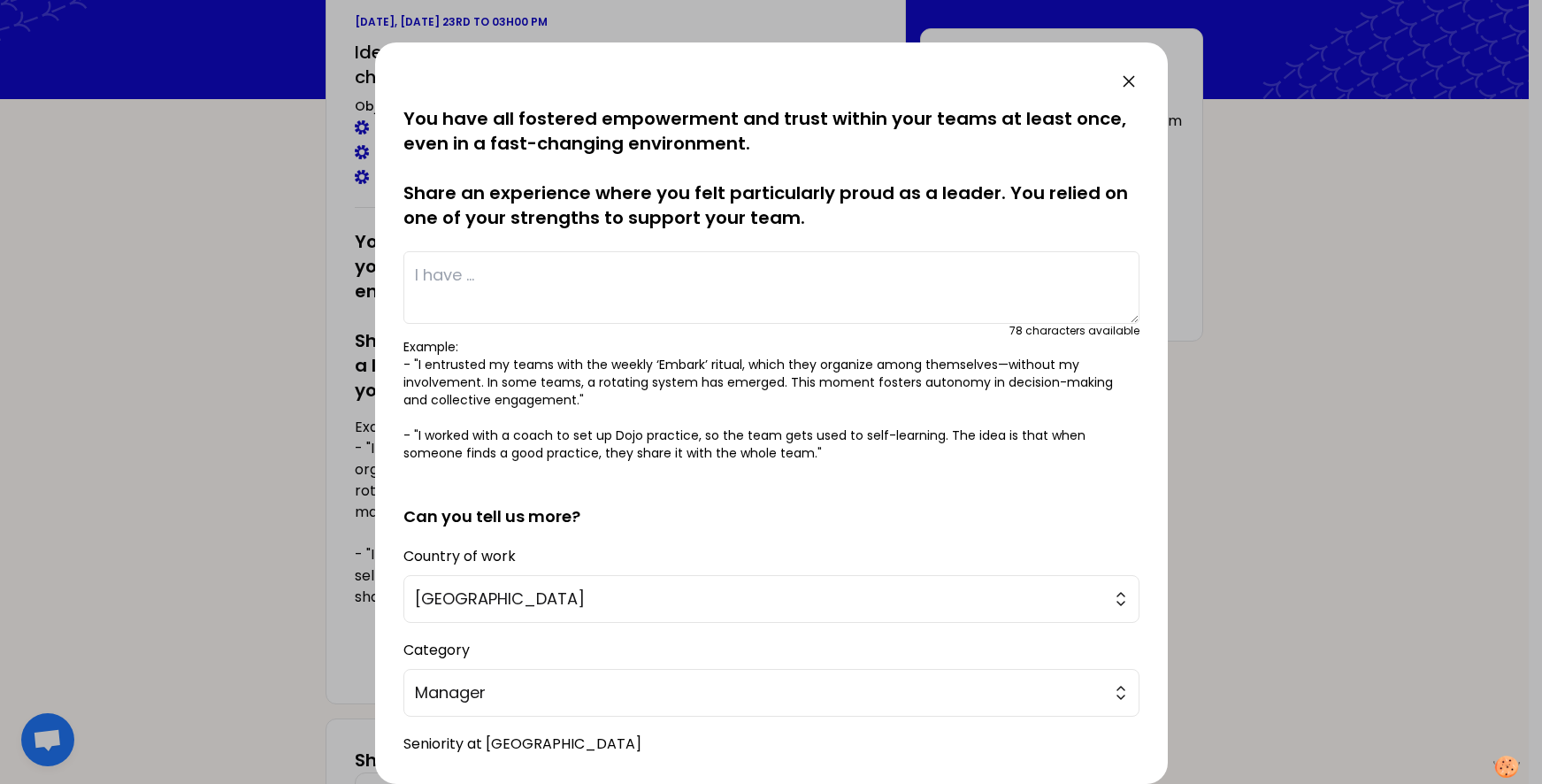
scroll to position [0, 0]
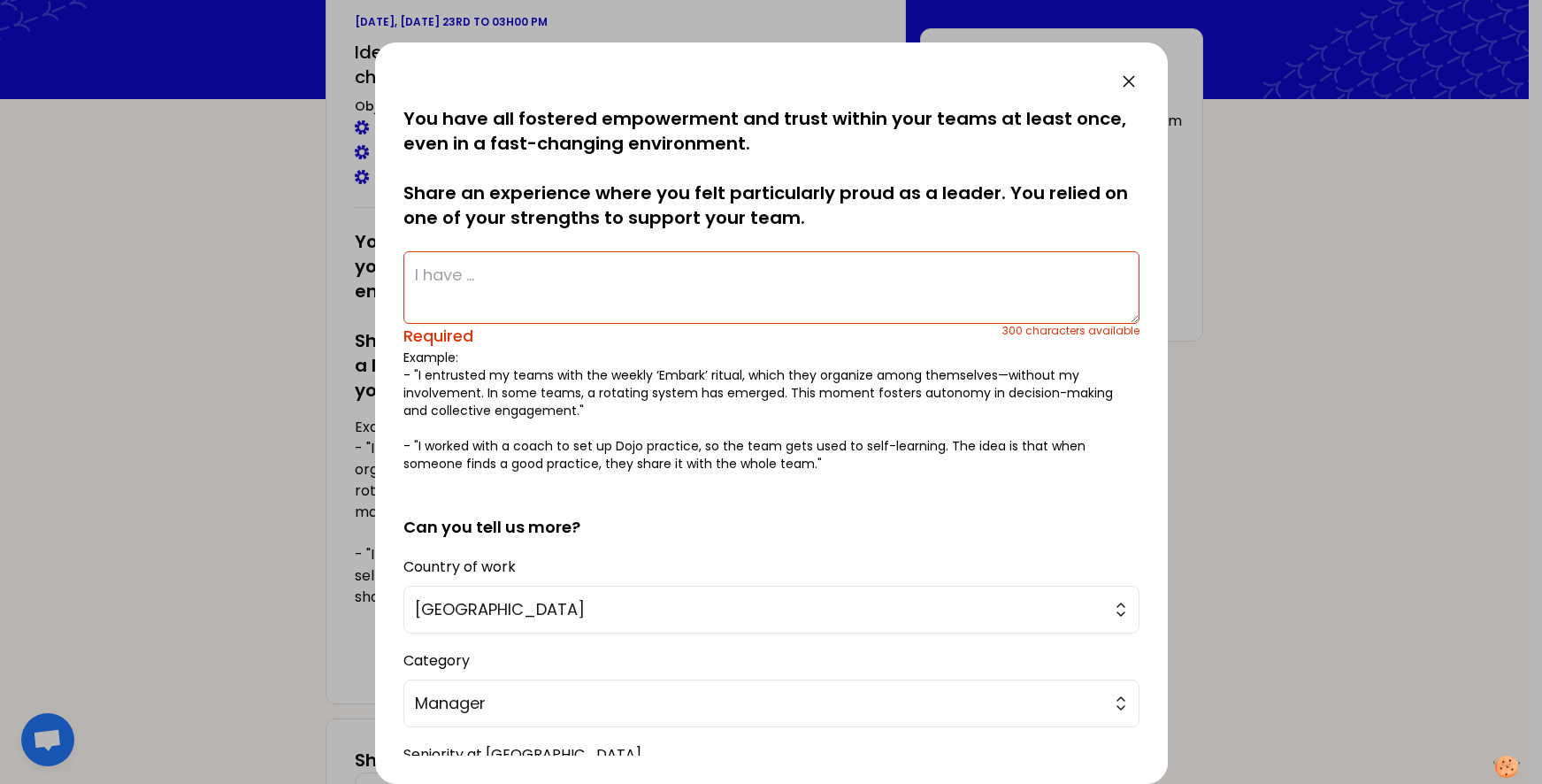
paste textarea "The team scheduled alignment sessions with only the relevant stakeholders to be…"
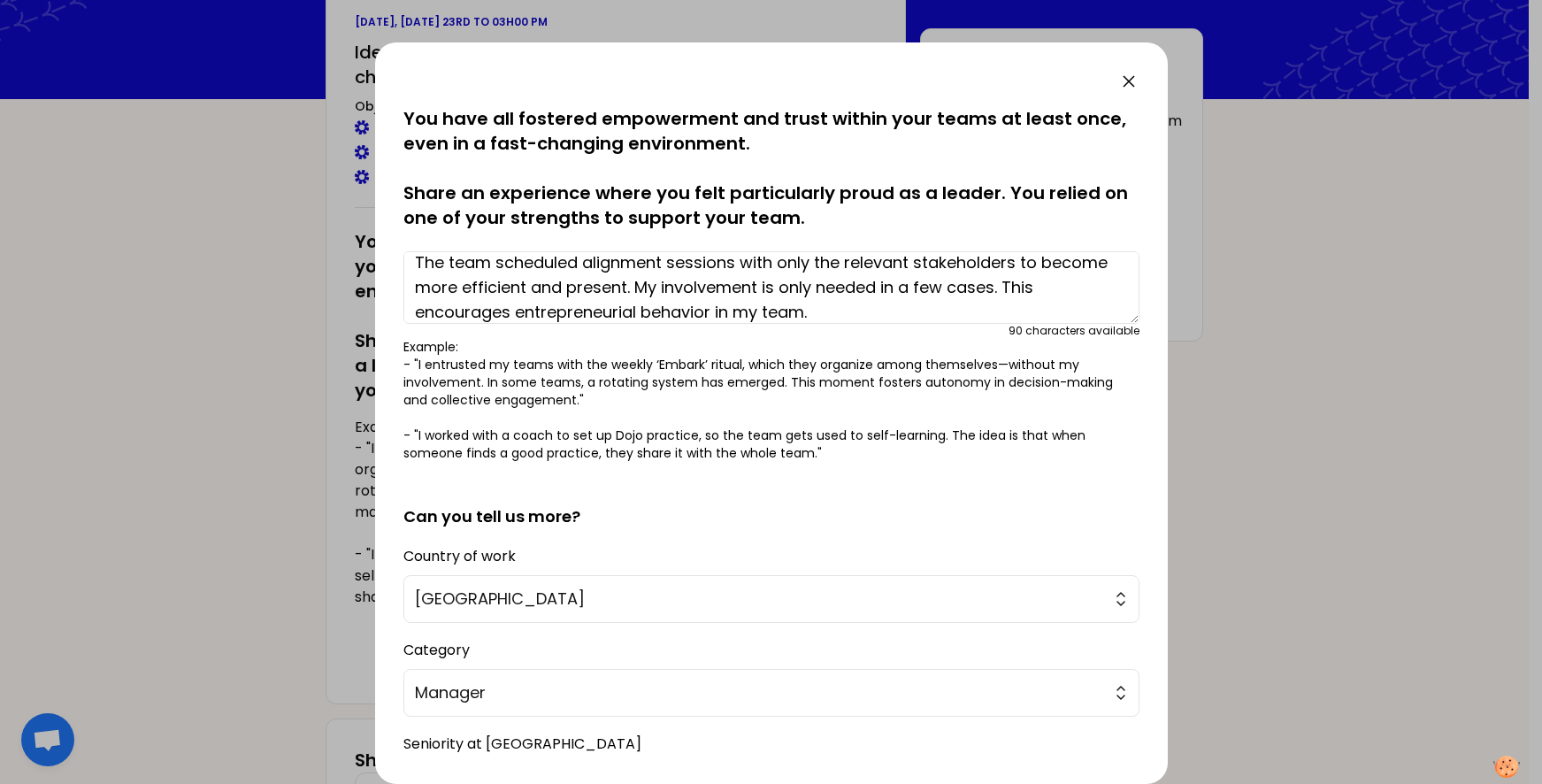
scroll to position [172, 0]
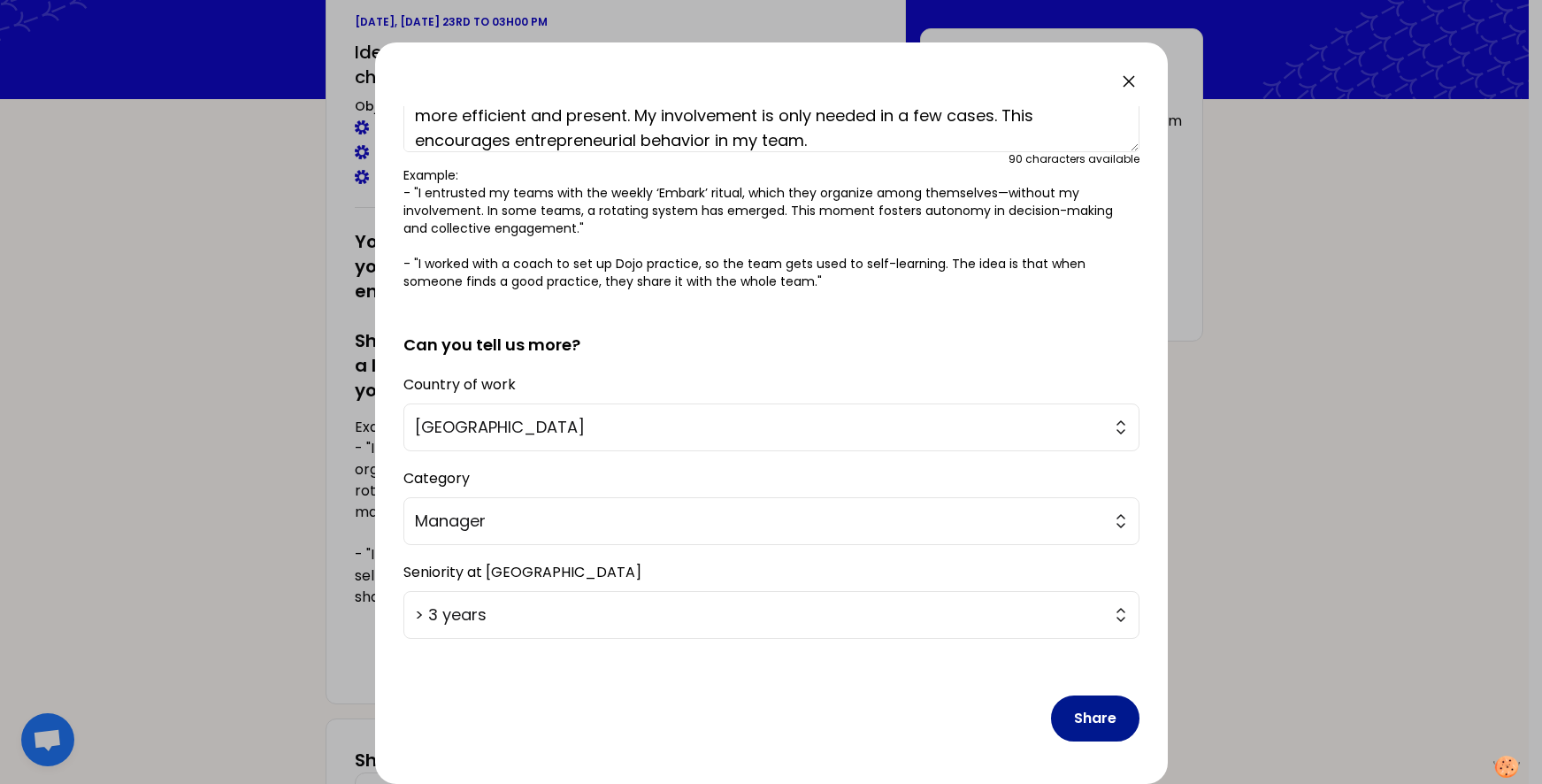
type textarea "The team scheduled alignment sessions with only the relevant stakeholders to be…"
click at [1086, 712] on button "Share" at bounding box center [1095, 718] width 89 height 46
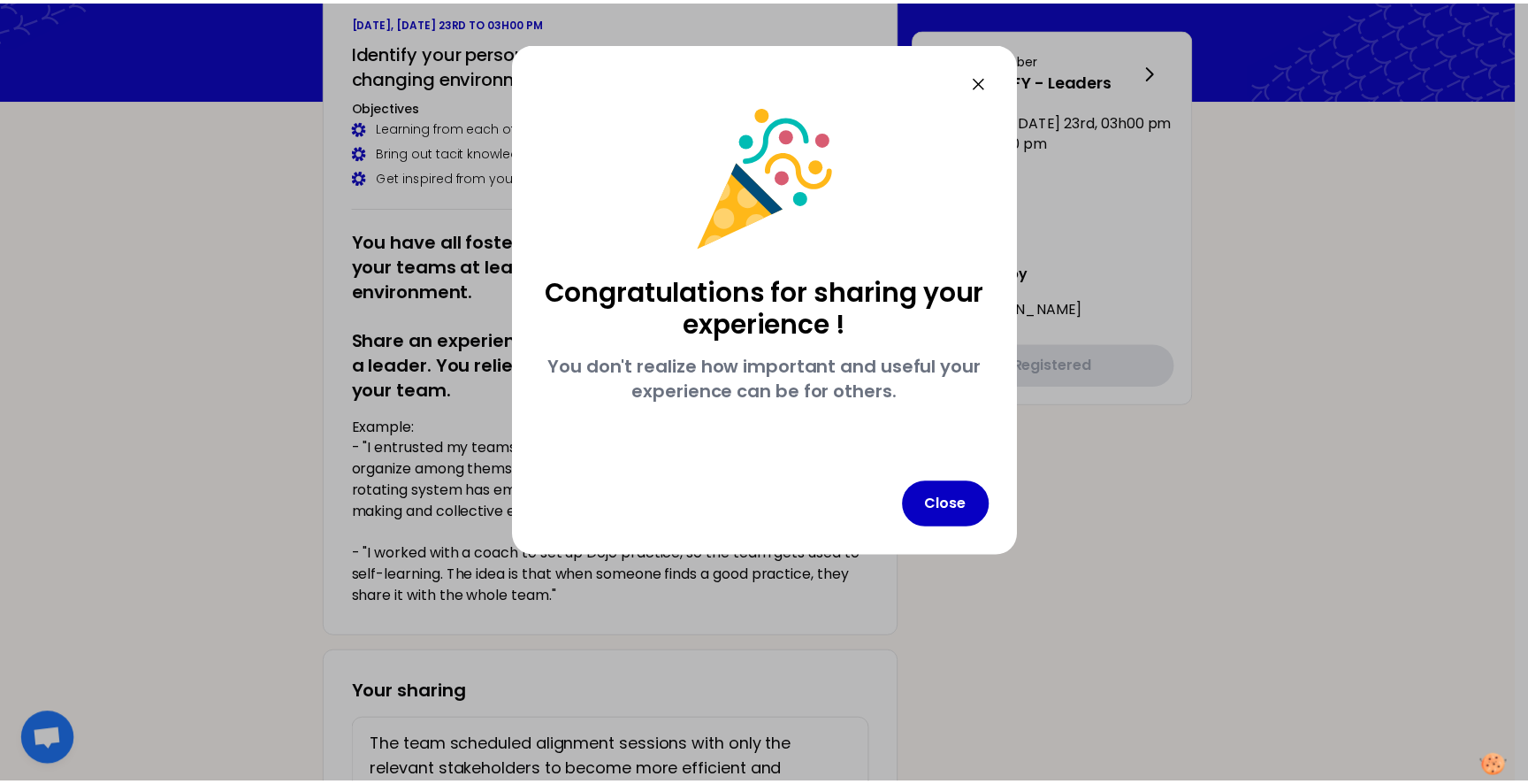
scroll to position [0, 0]
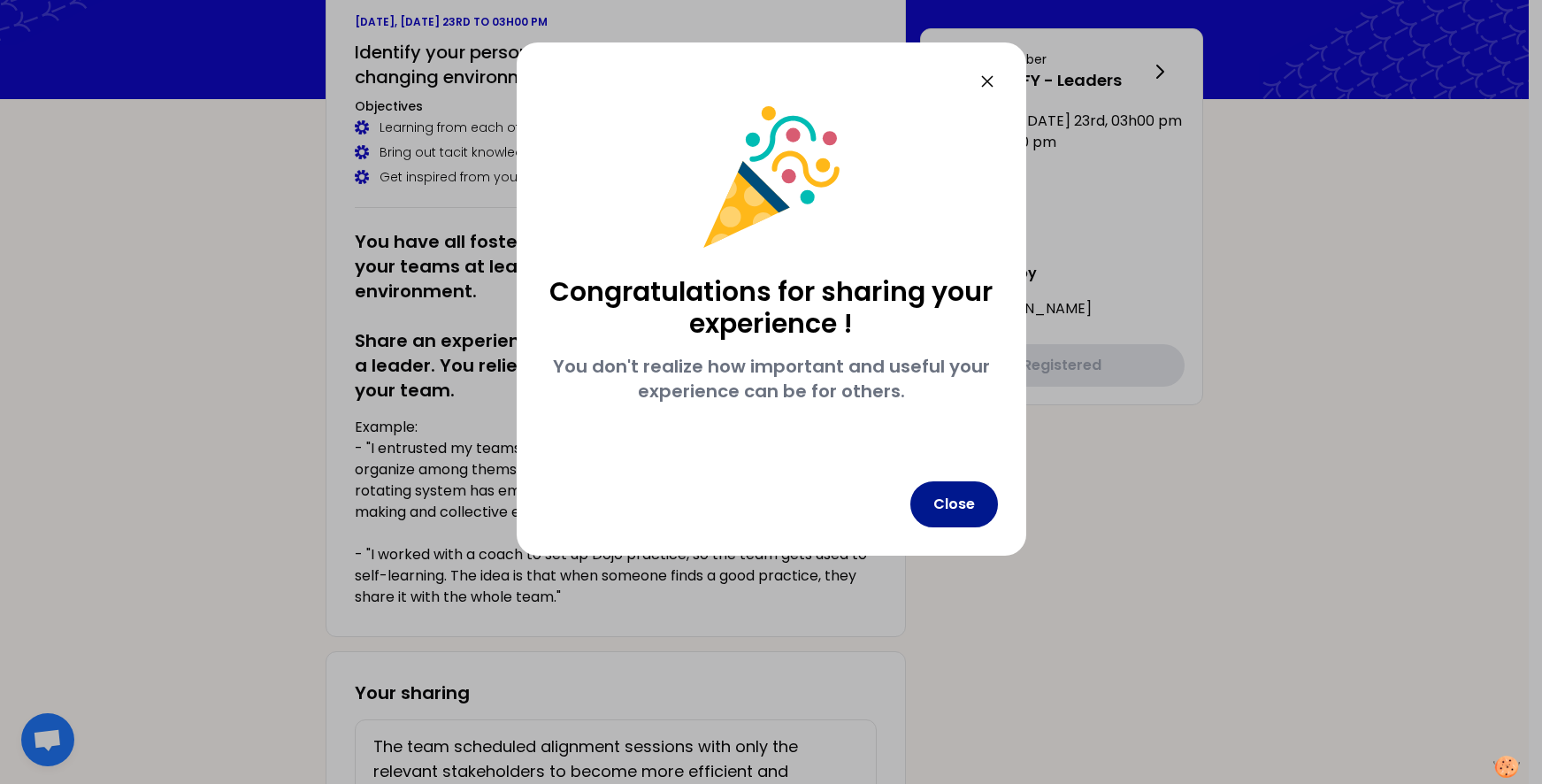
click at [956, 492] on button "Close" at bounding box center [954, 504] width 88 height 46
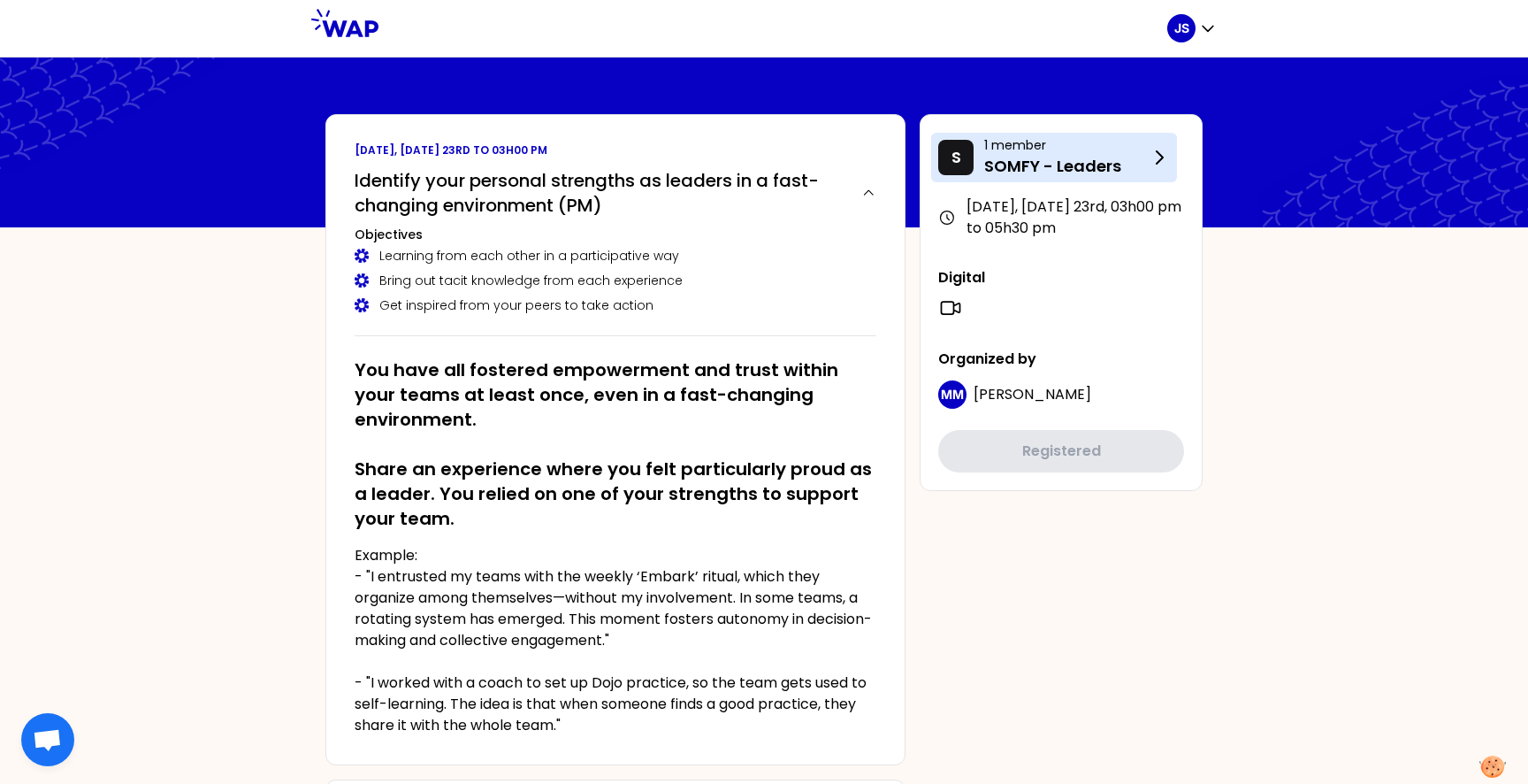
click at [1148, 153] on icon at bounding box center [1159, 157] width 21 height 21
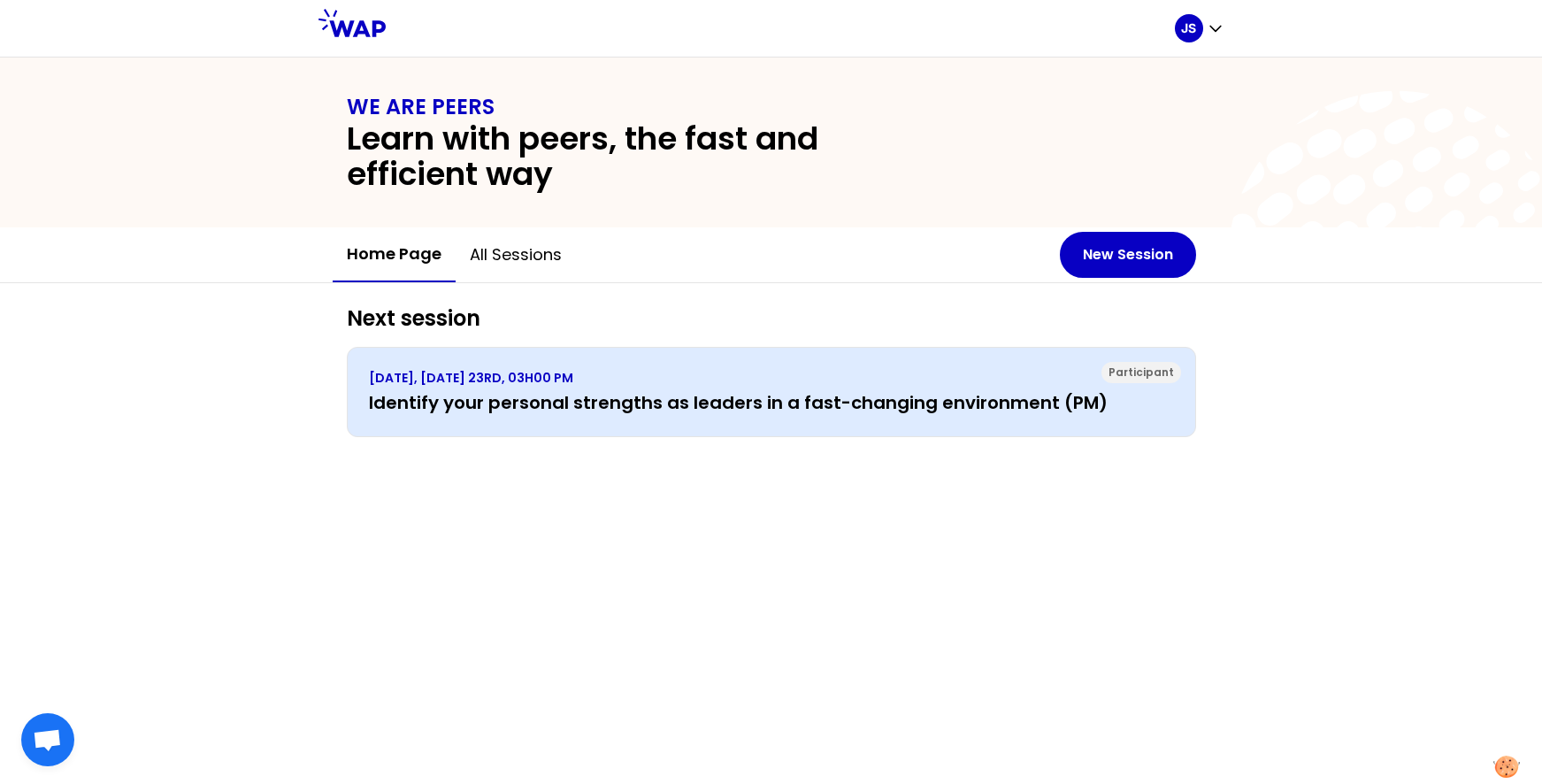
click at [1128, 374] on div "Participant" at bounding box center [1140, 372] width 79 height 21
click at [579, 394] on h3 "Identify your personal strengths as leaders in a fast-changing environment (PM)" at bounding box center [772, 402] width 805 height 25
